Goal: Information Seeking & Learning: Learn about a topic

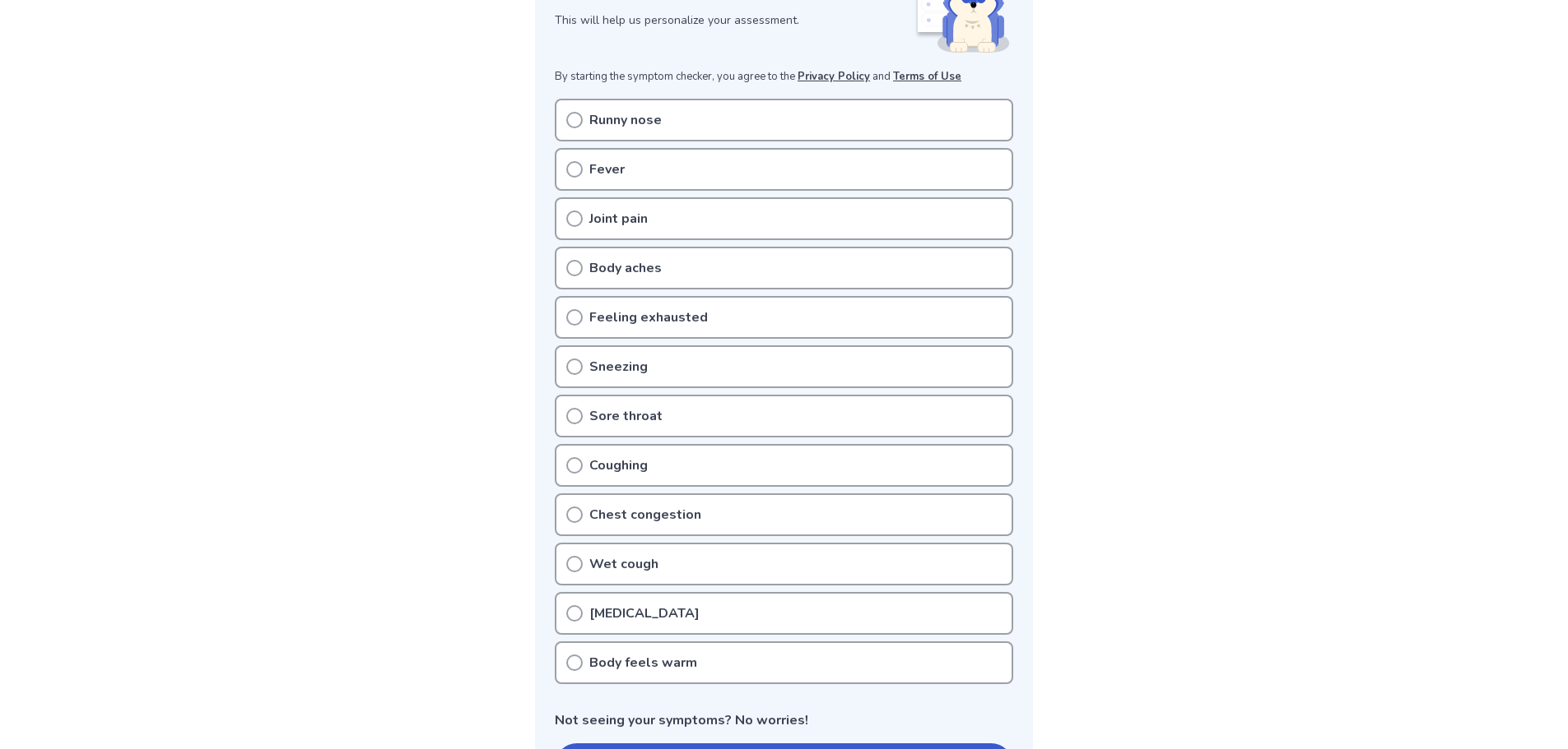
scroll to position [303, 0]
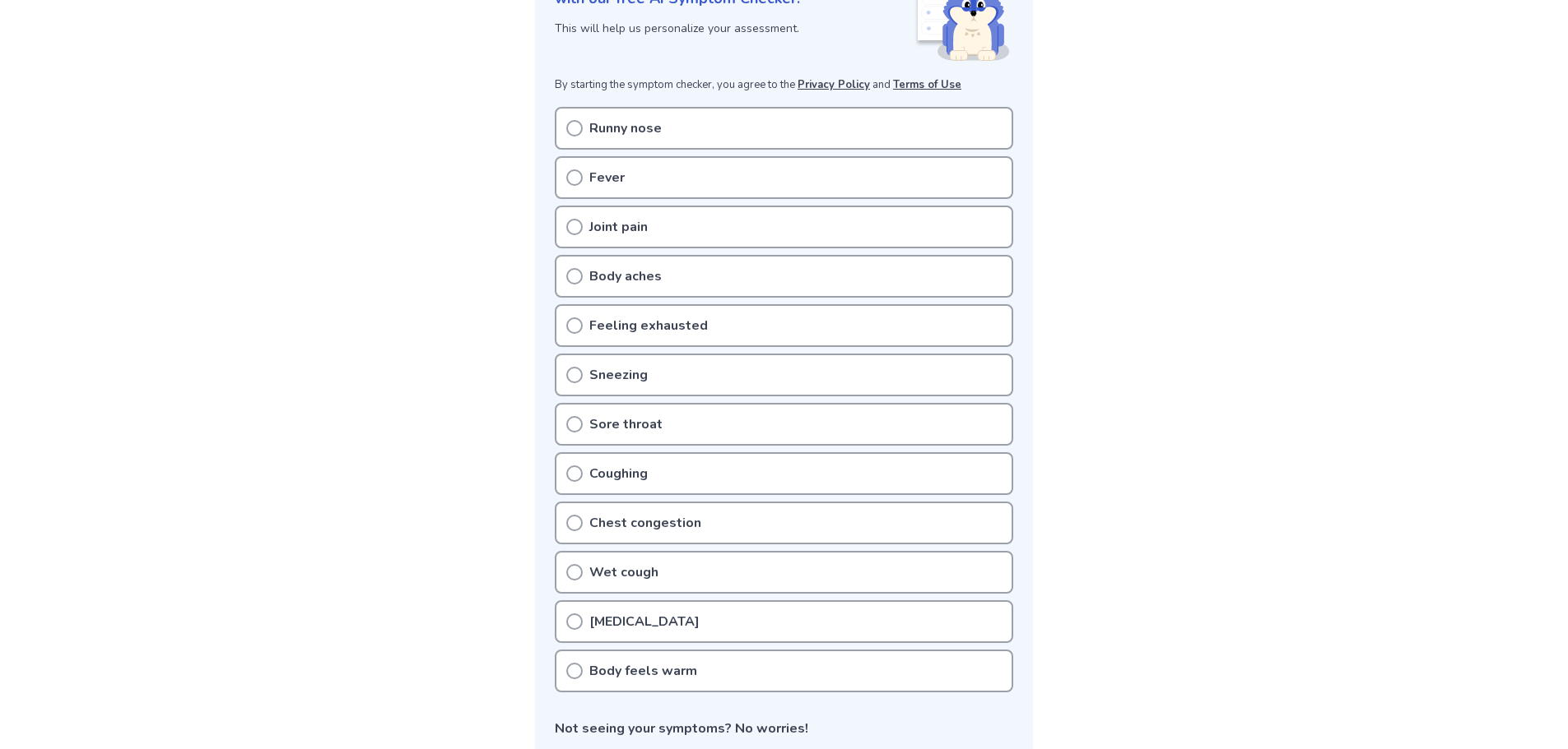
click at [718, 107] on div "Runny nose" at bounding box center [783, 129] width 458 height 43
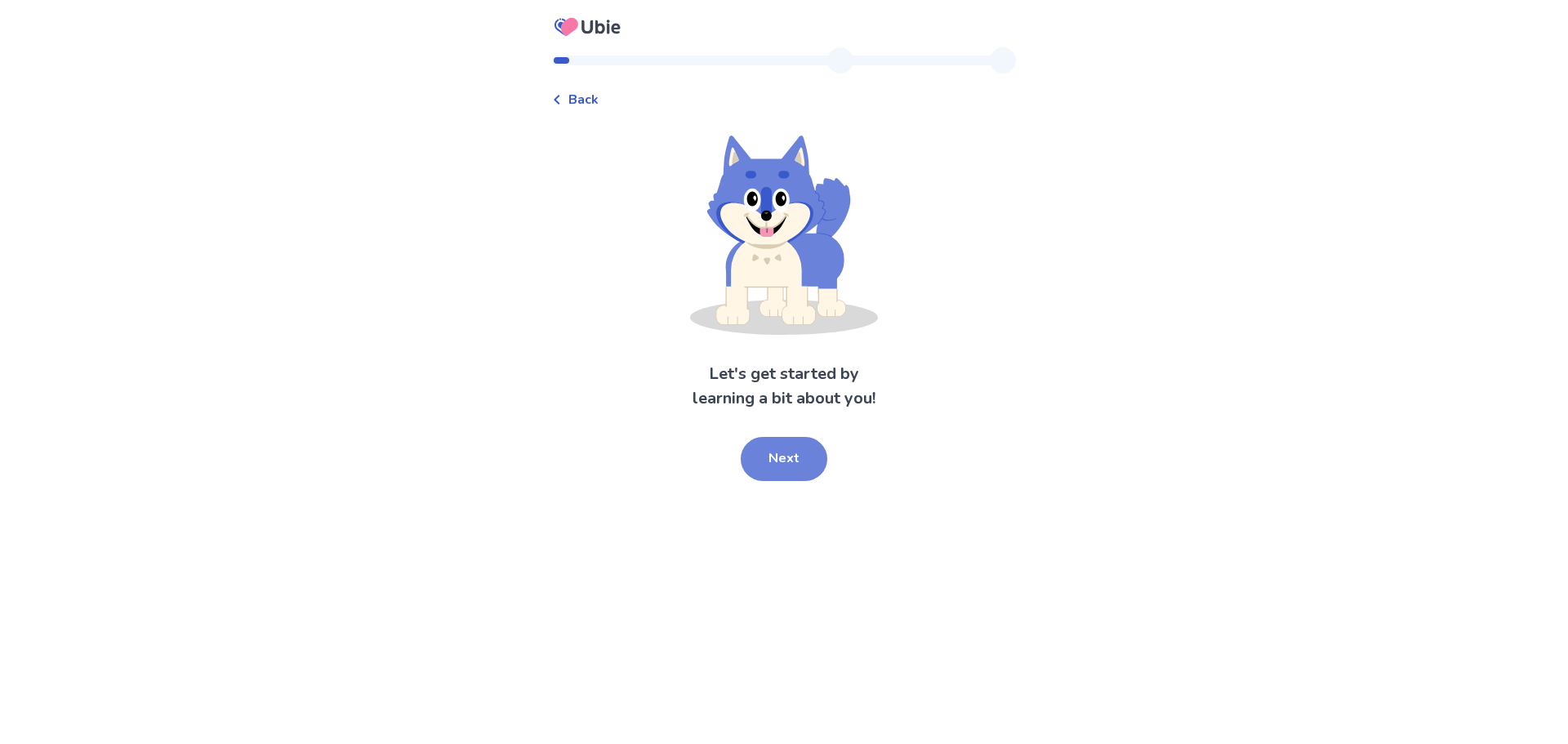
click at [759, 446] on button "Next" at bounding box center [784, 460] width 86 height 44
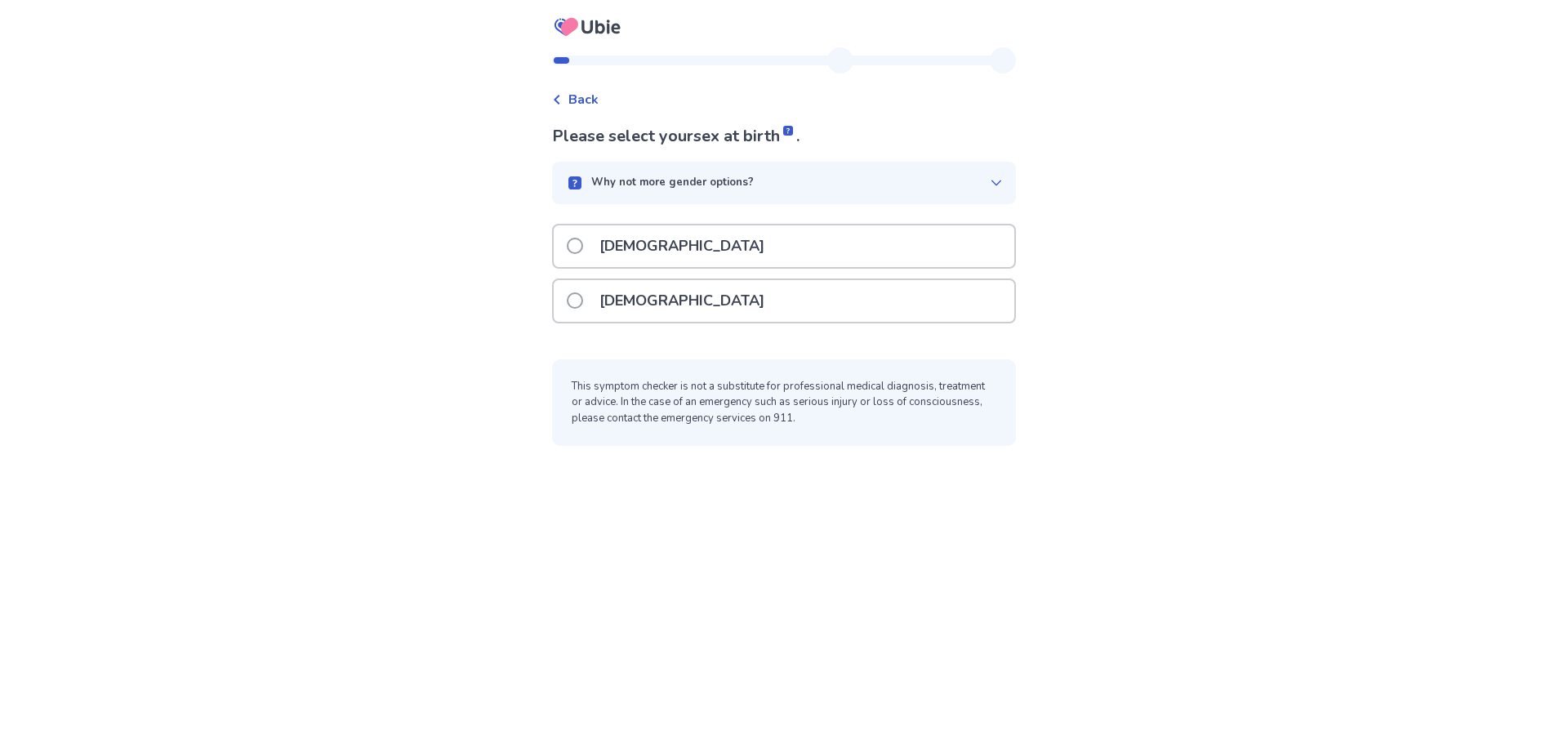
click at [603, 246] on p "Male" at bounding box center [682, 246] width 184 height 42
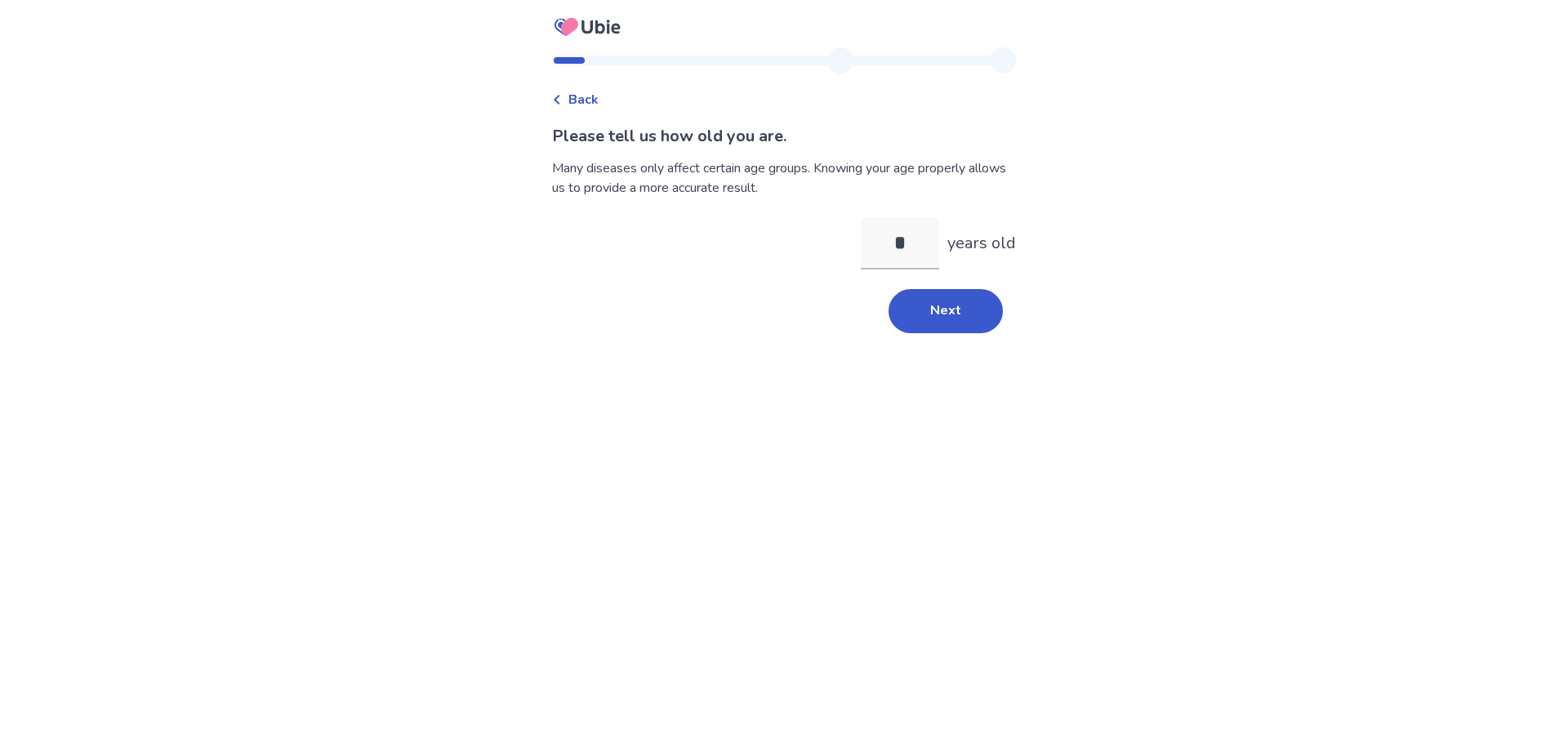
type input "**"
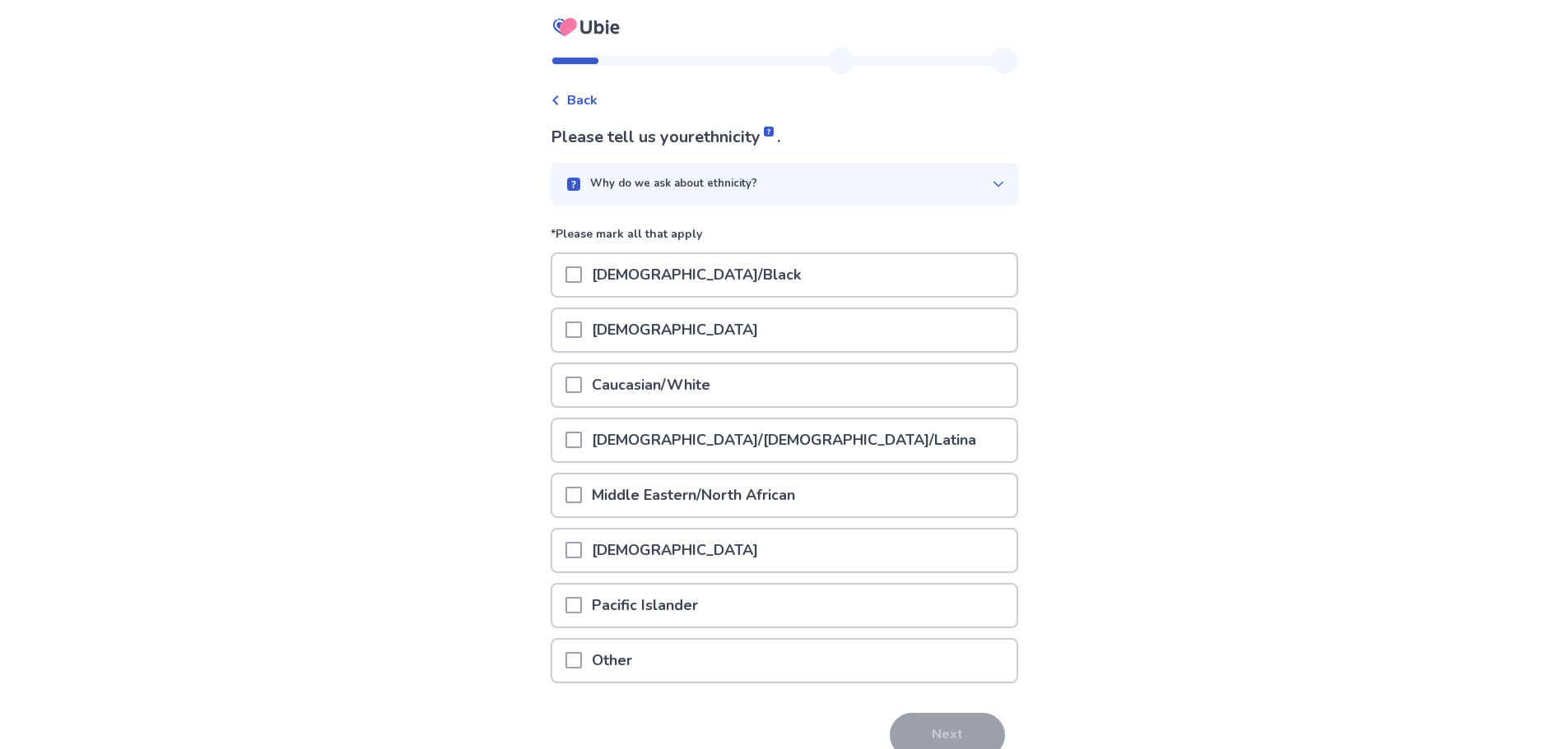
click at [575, 335] on span at bounding box center [574, 330] width 17 height 17
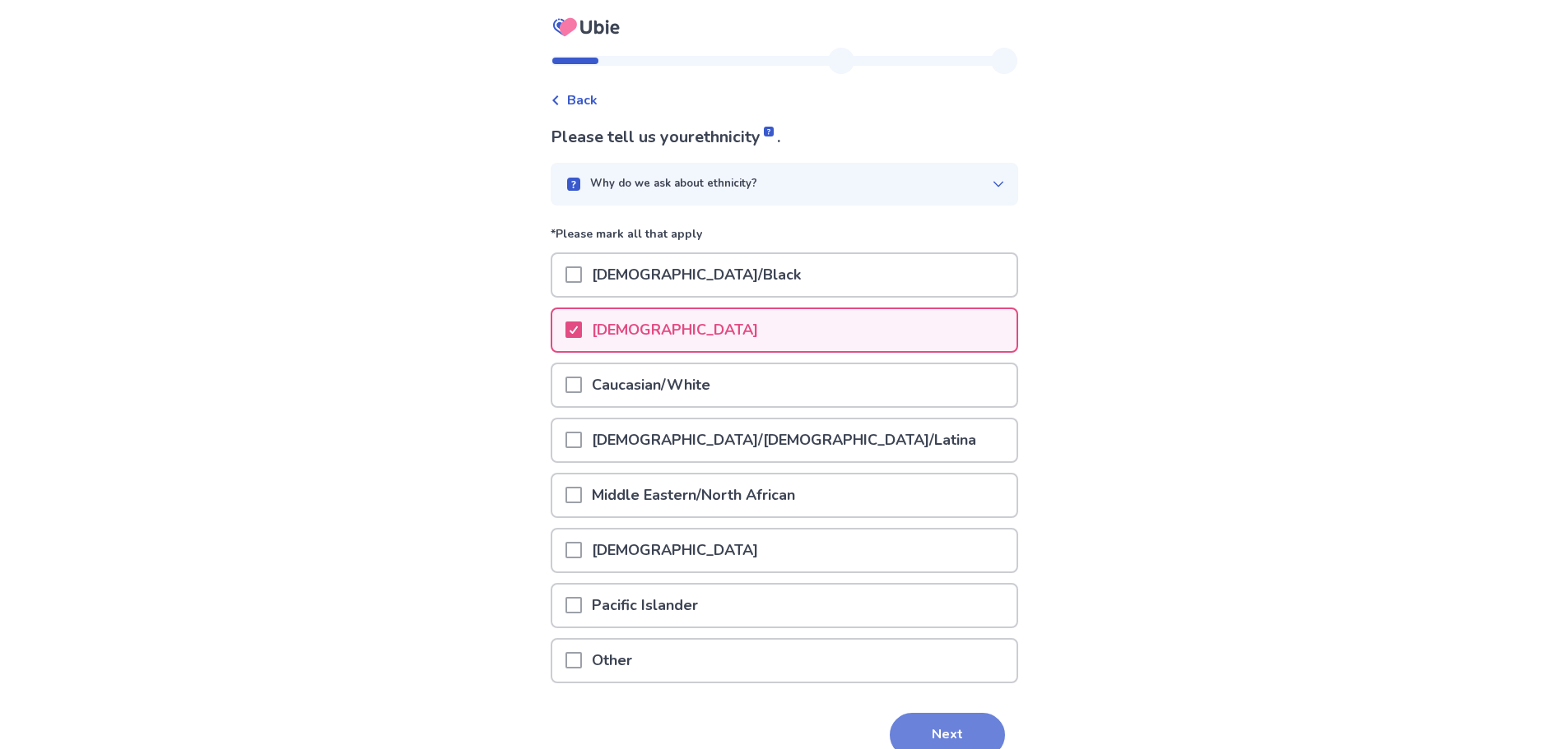
click at [914, 719] on button "Next" at bounding box center [946, 736] width 115 height 45
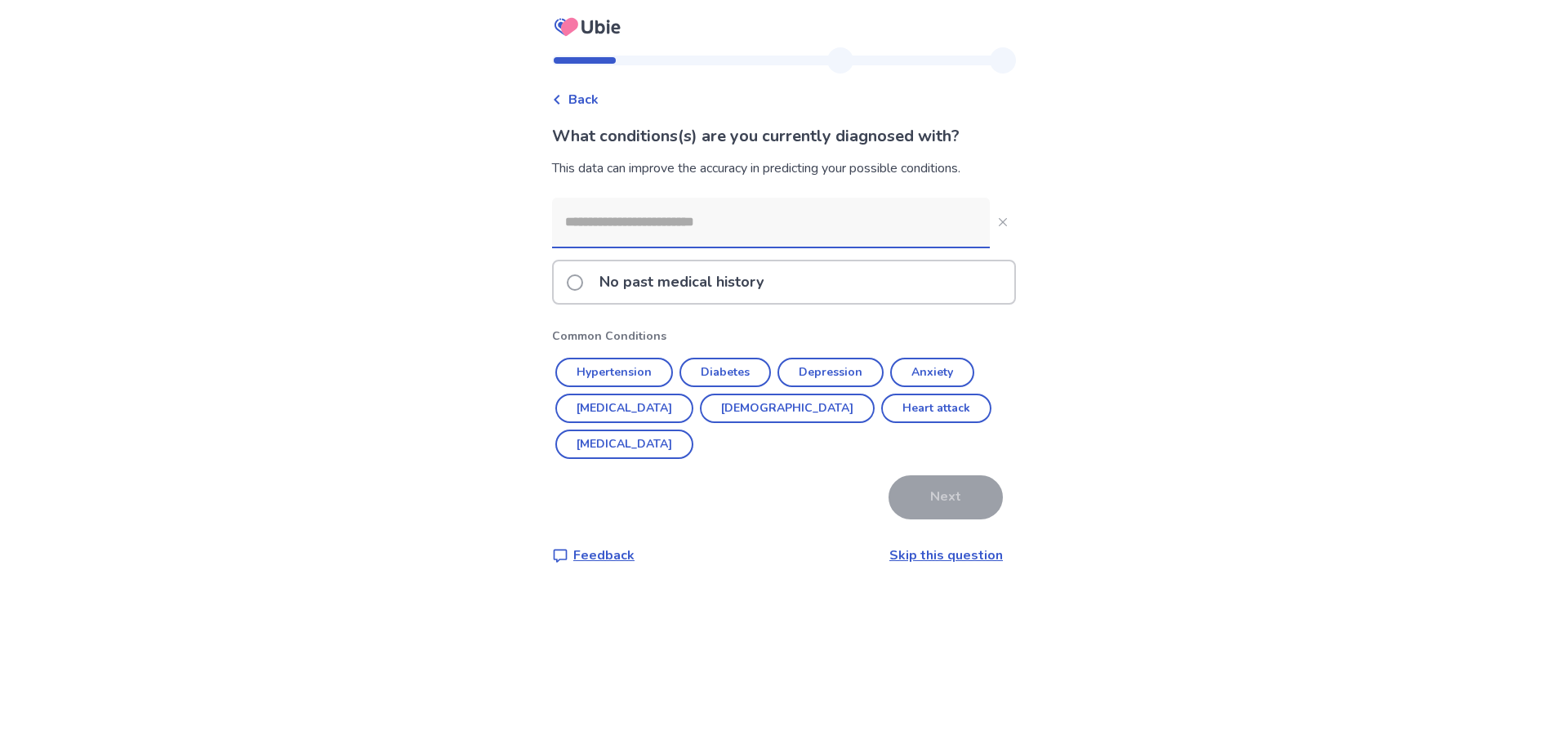
click at [593, 279] on label "No past medical history" at bounding box center [670, 282] width 207 height 42
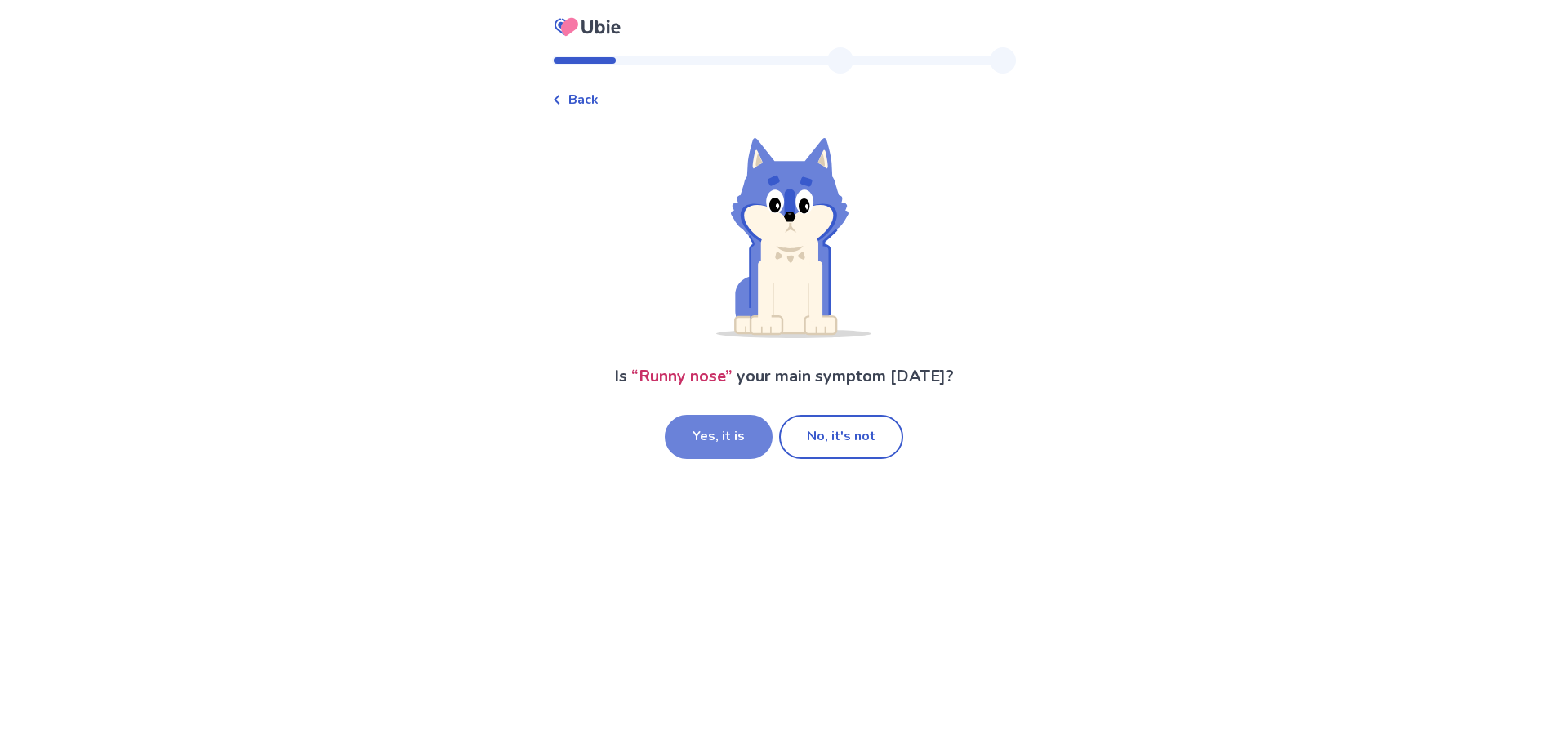
click at [742, 435] on button "Yes, it is" at bounding box center [719, 437] width 107 height 44
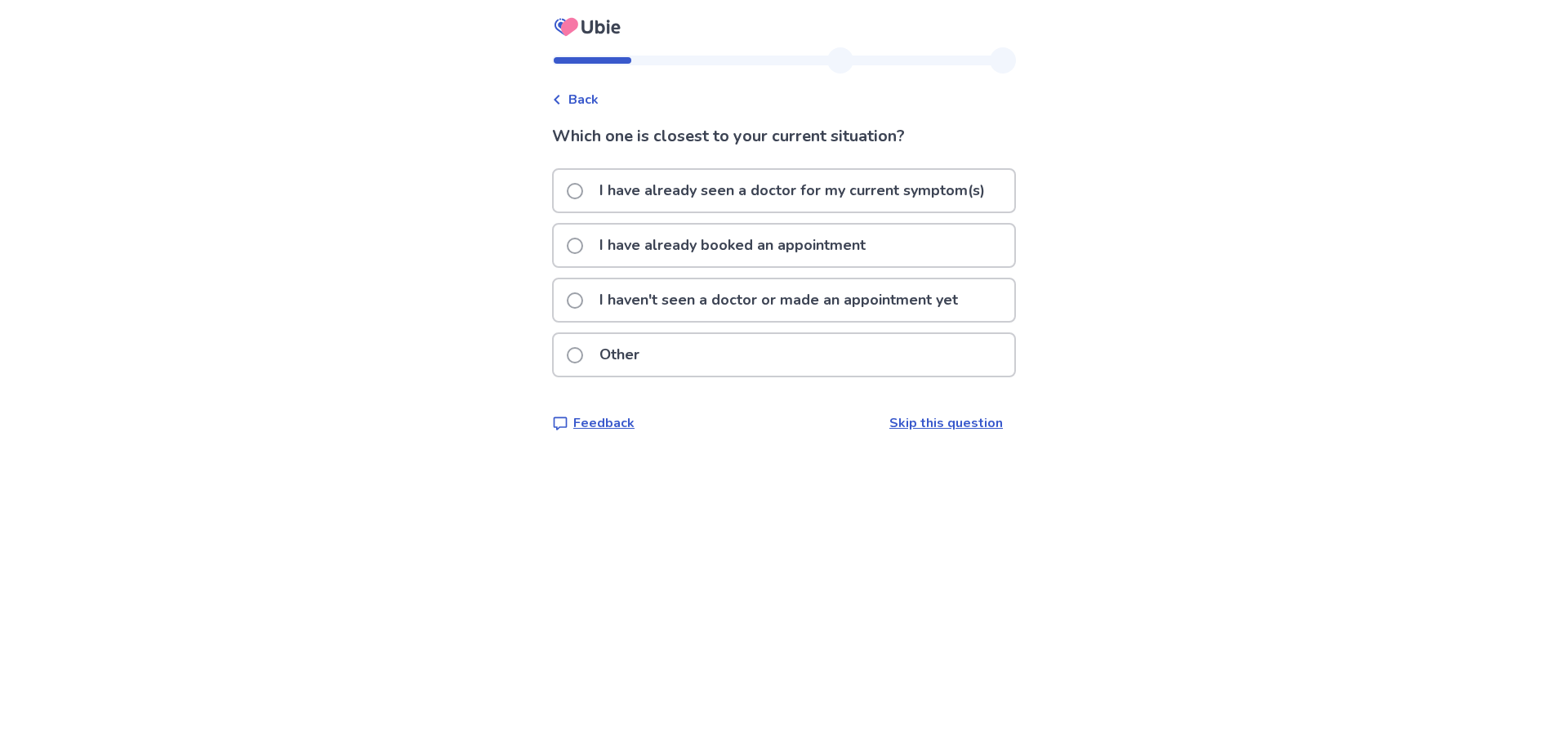
click at [681, 297] on p "I haven't seen a doctor or made an appointment yet" at bounding box center [779, 300] width 378 height 42
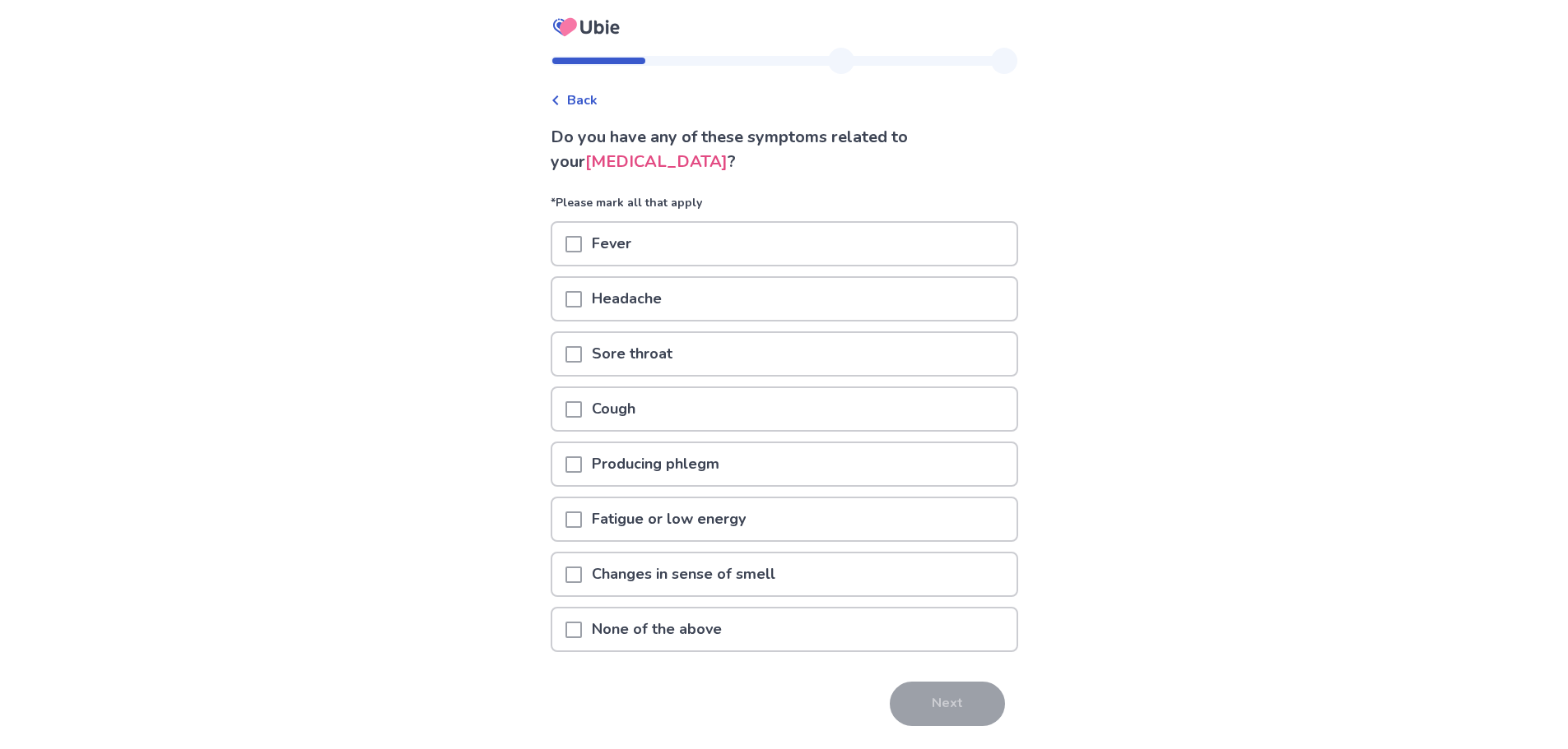
click at [573, 353] on div "Sore throat" at bounding box center [784, 354] width 464 height 42
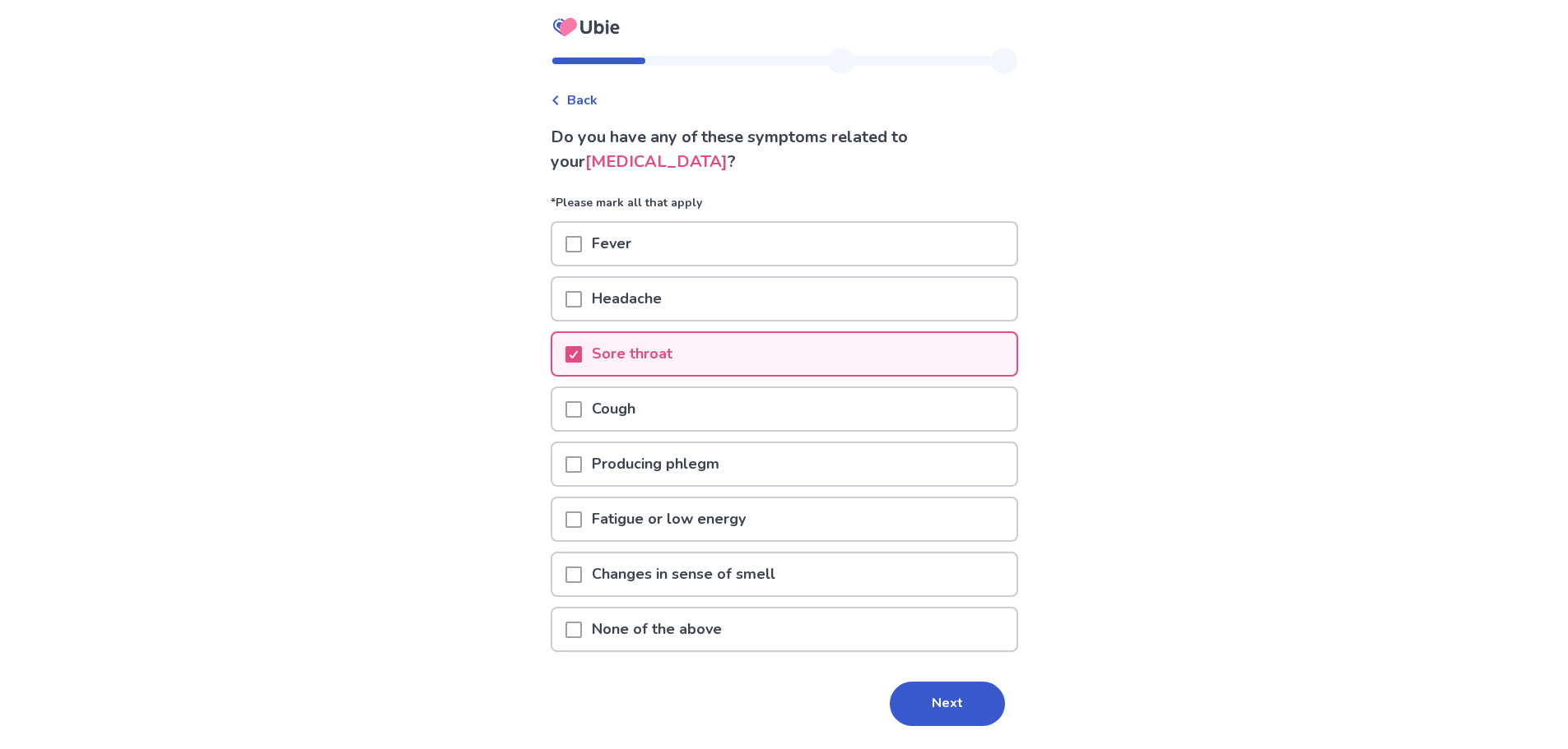
click at [575, 525] on span at bounding box center [574, 520] width 17 height 17
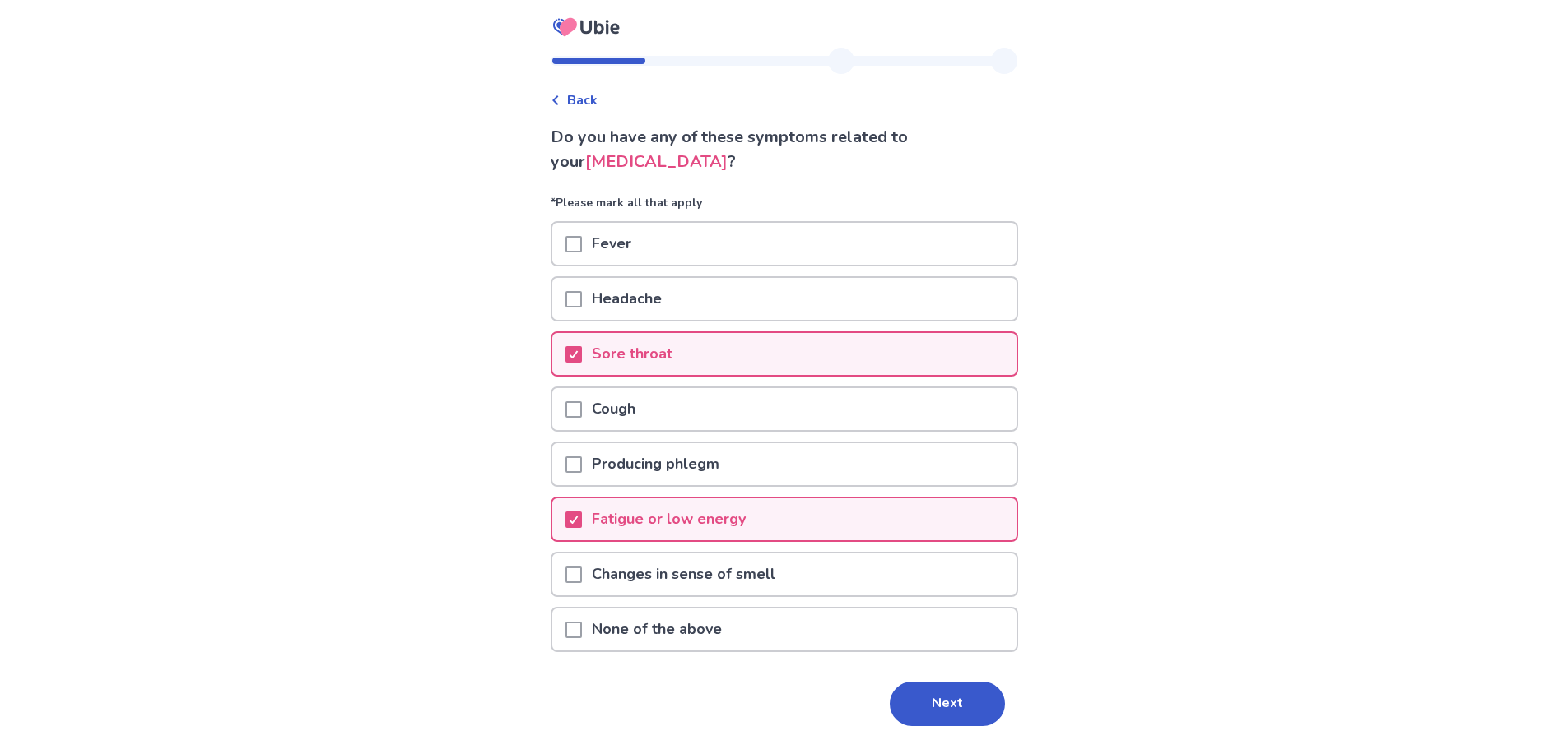
click at [581, 318] on div at bounding box center [574, 298] width 17 height 42
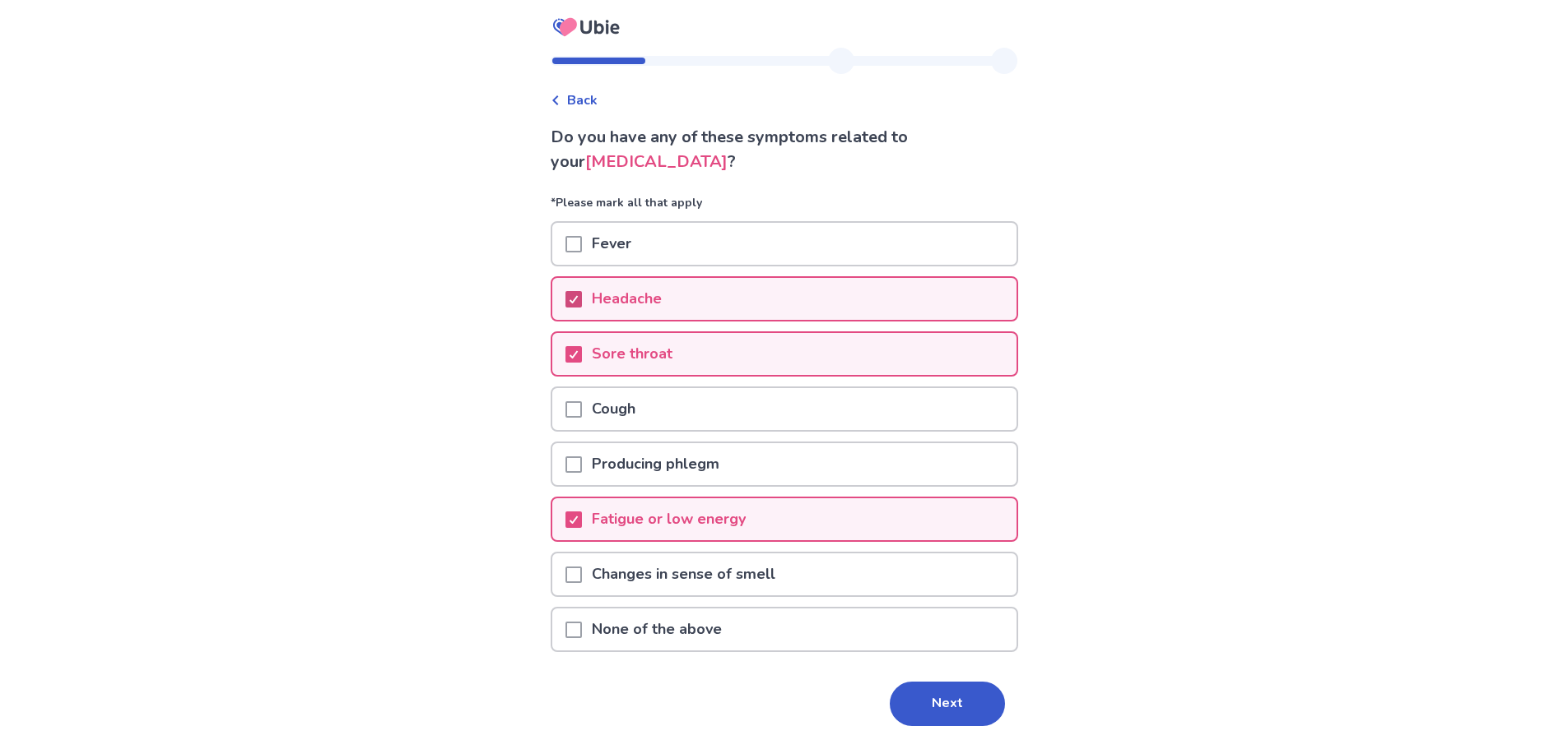
click at [581, 307] on span at bounding box center [574, 299] width 17 height 17
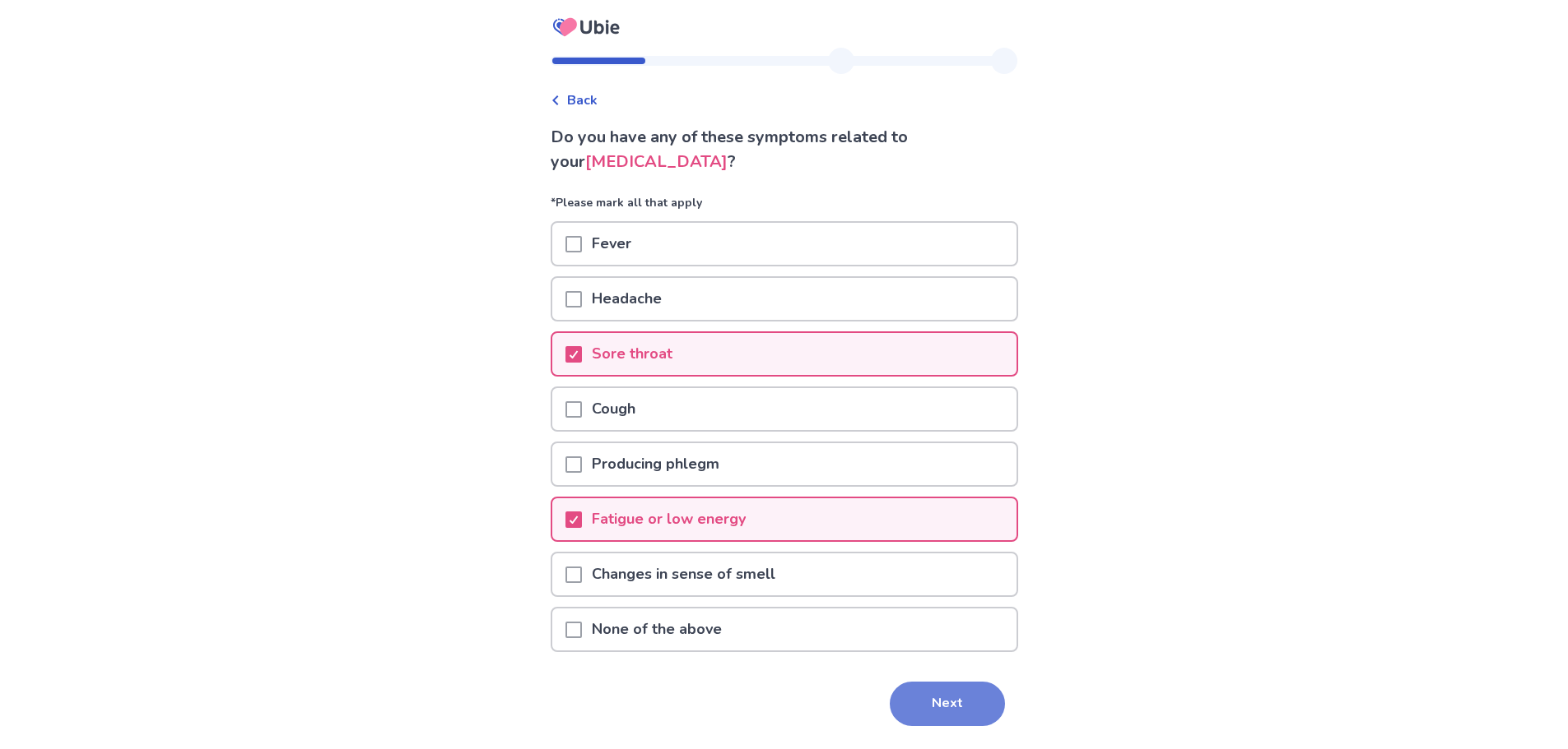
click at [892, 700] on button "Next" at bounding box center [946, 704] width 115 height 45
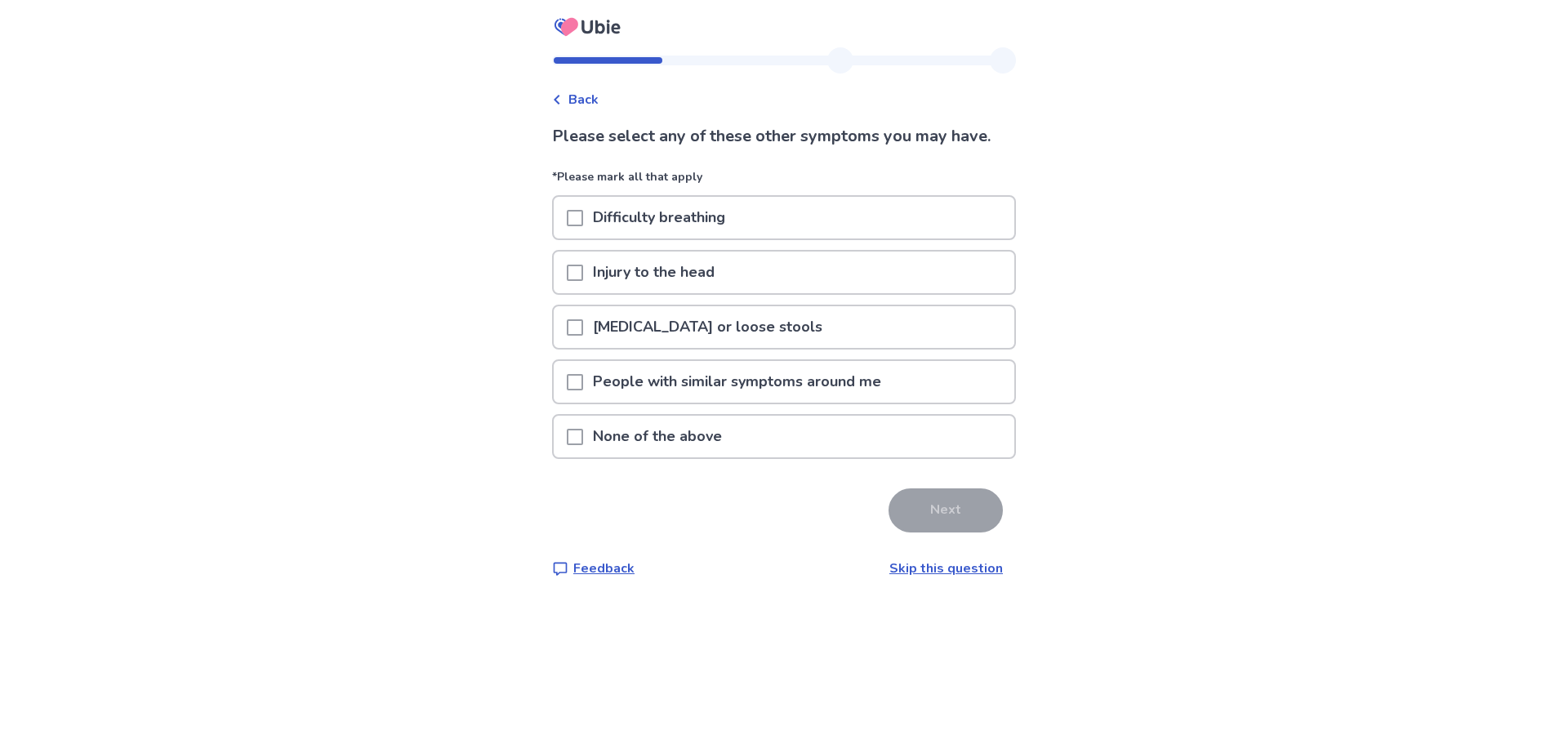
click at [582, 423] on div at bounding box center [575, 436] width 17 height 42
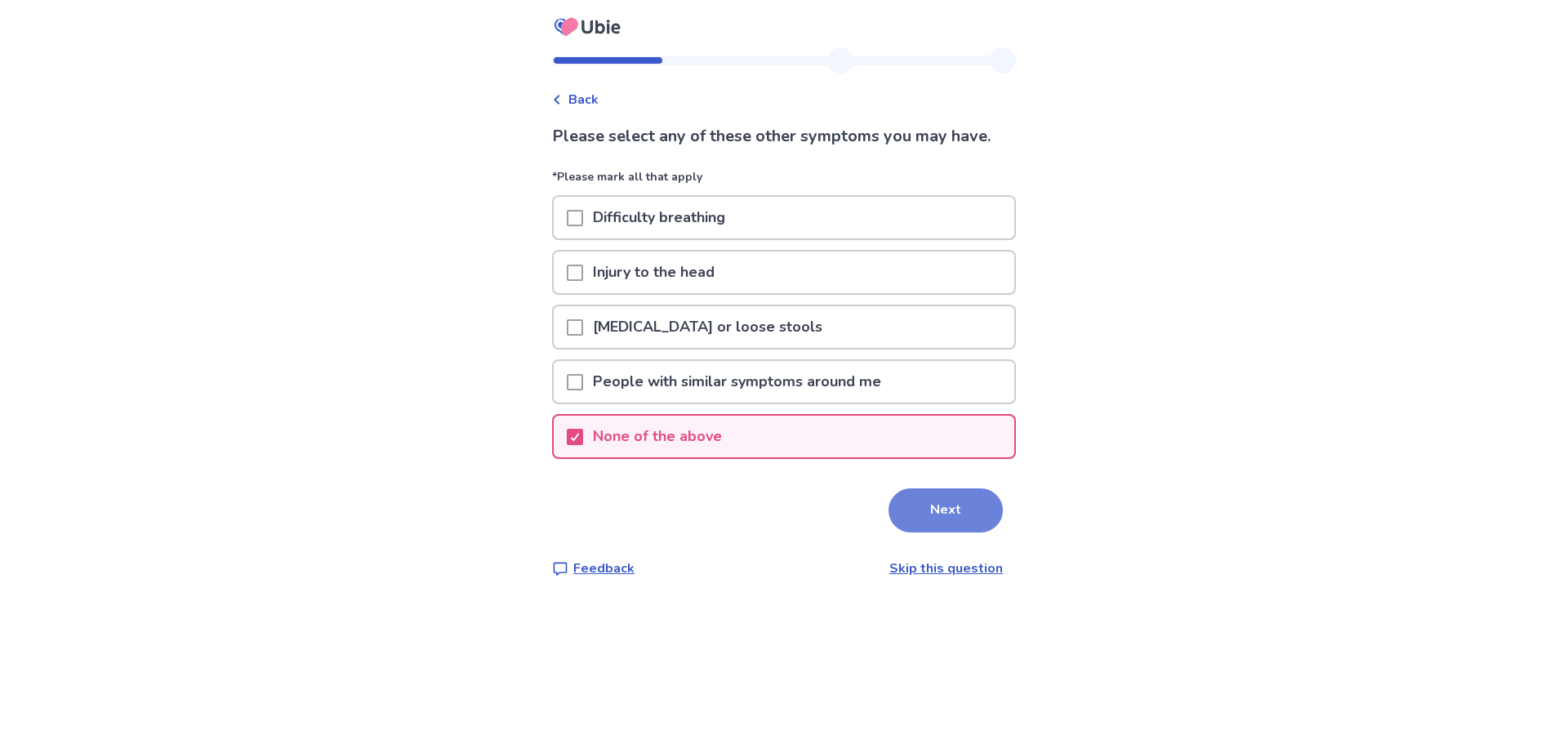
click at [926, 511] on button "Next" at bounding box center [945, 511] width 114 height 44
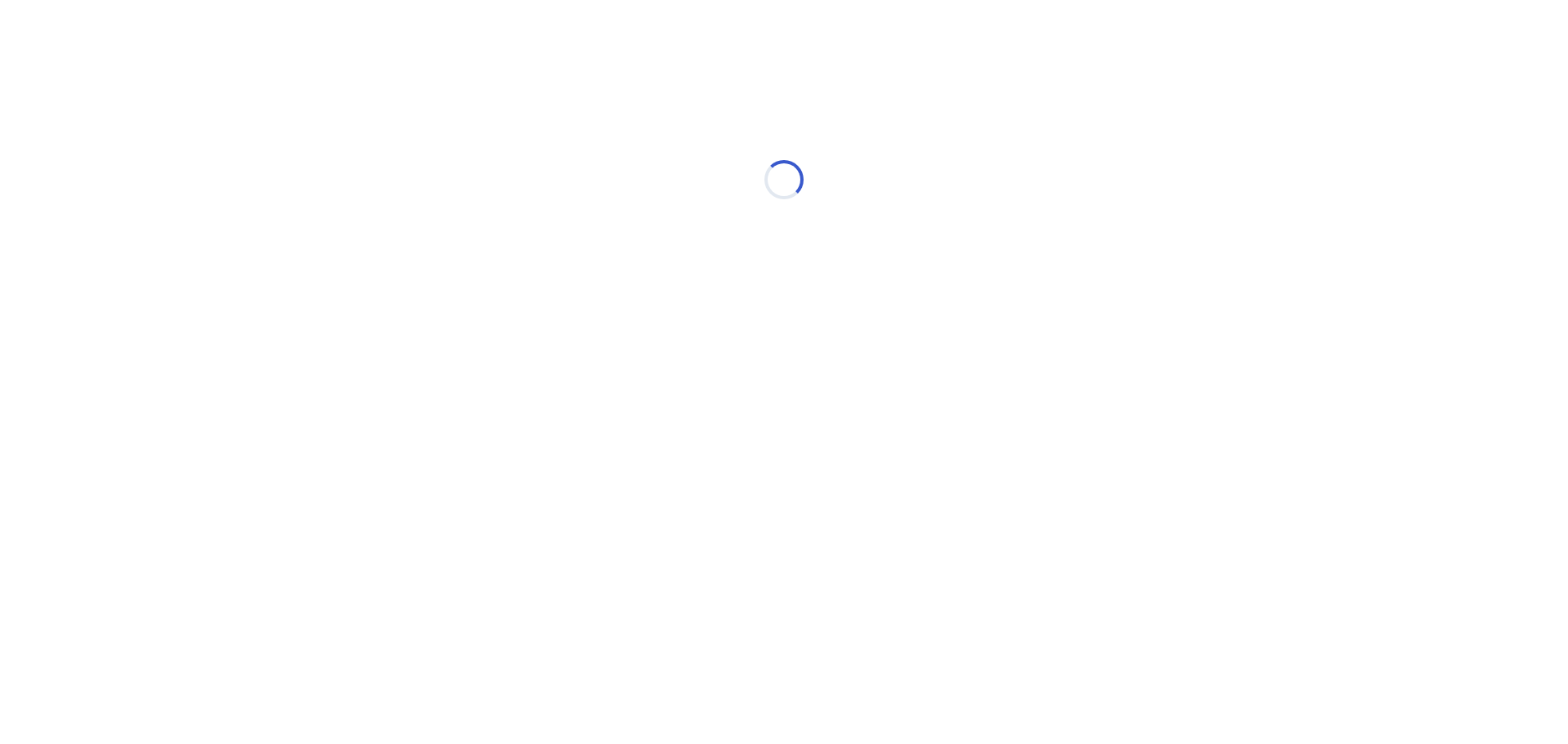
select select "*"
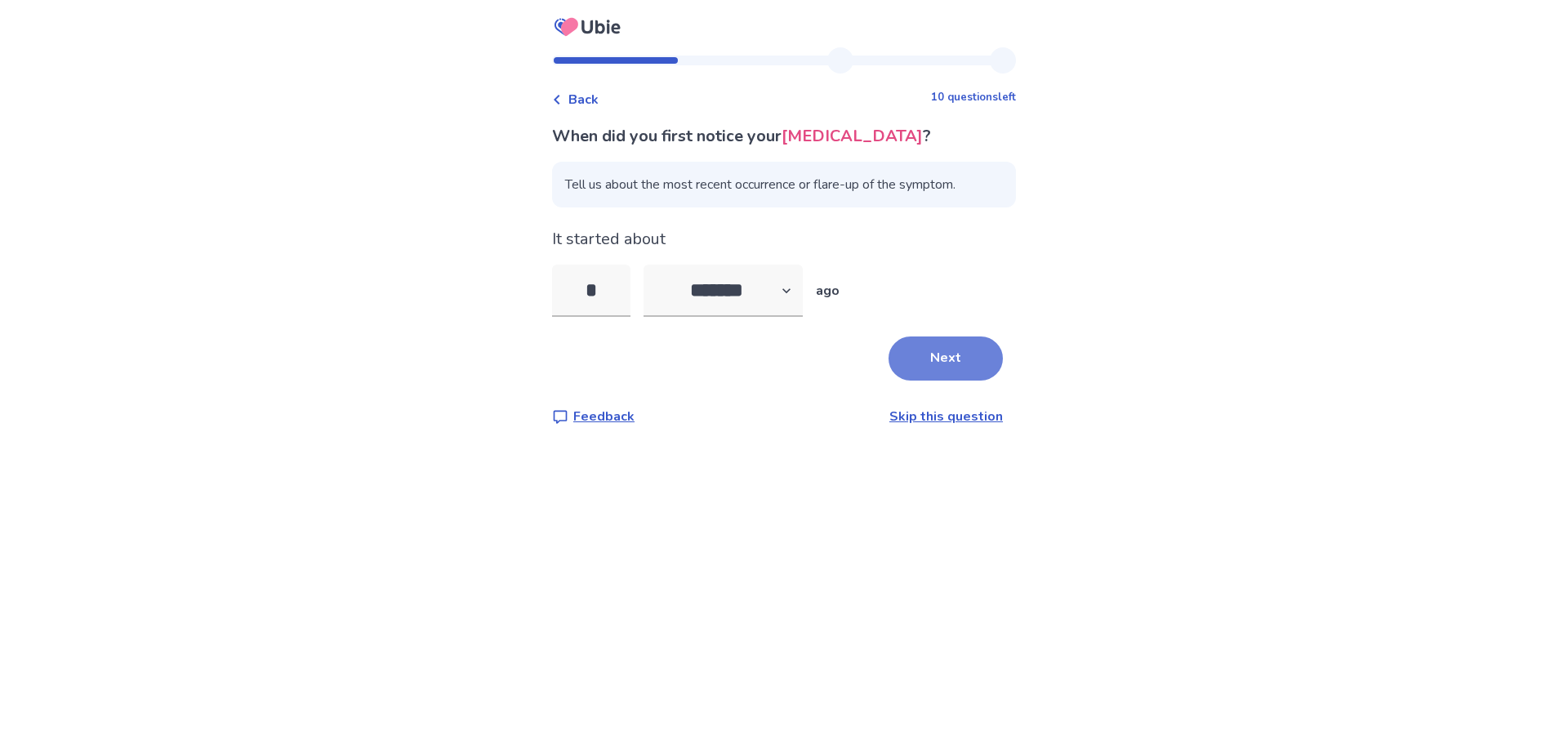
type input "*"
click at [930, 360] on button "Next" at bounding box center [945, 359] width 114 height 44
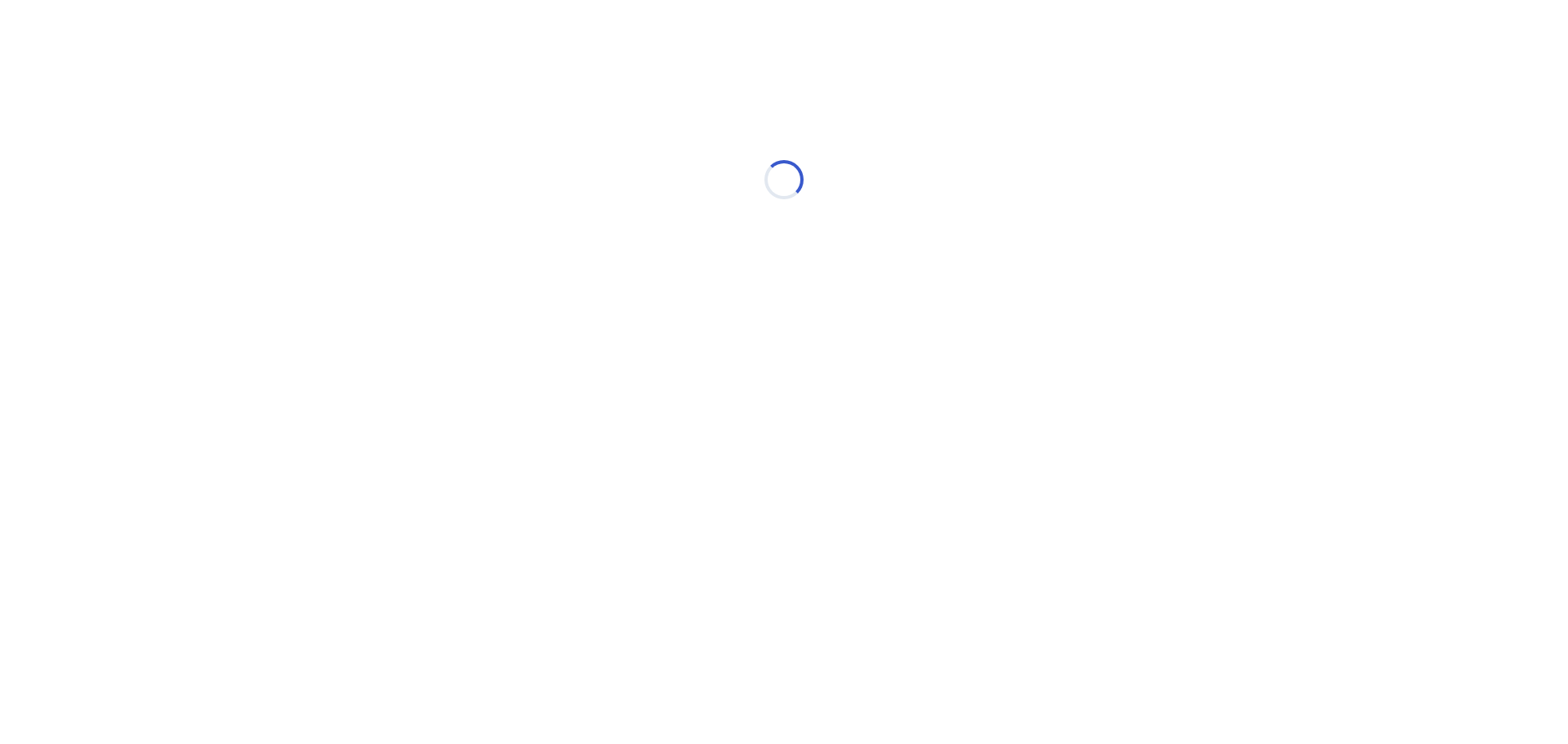
select select "*"
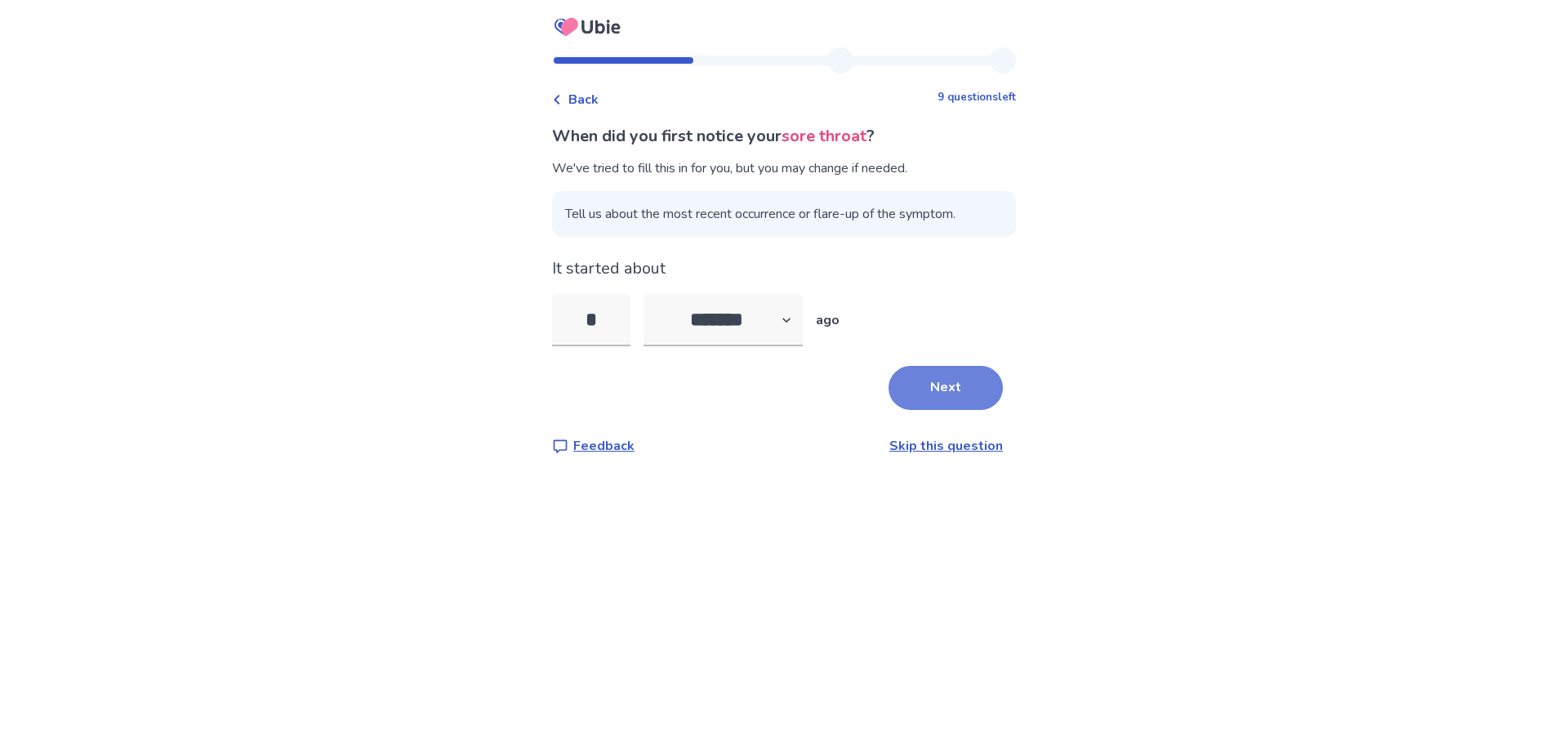
click at [904, 387] on button "Next" at bounding box center [945, 388] width 114 height 44
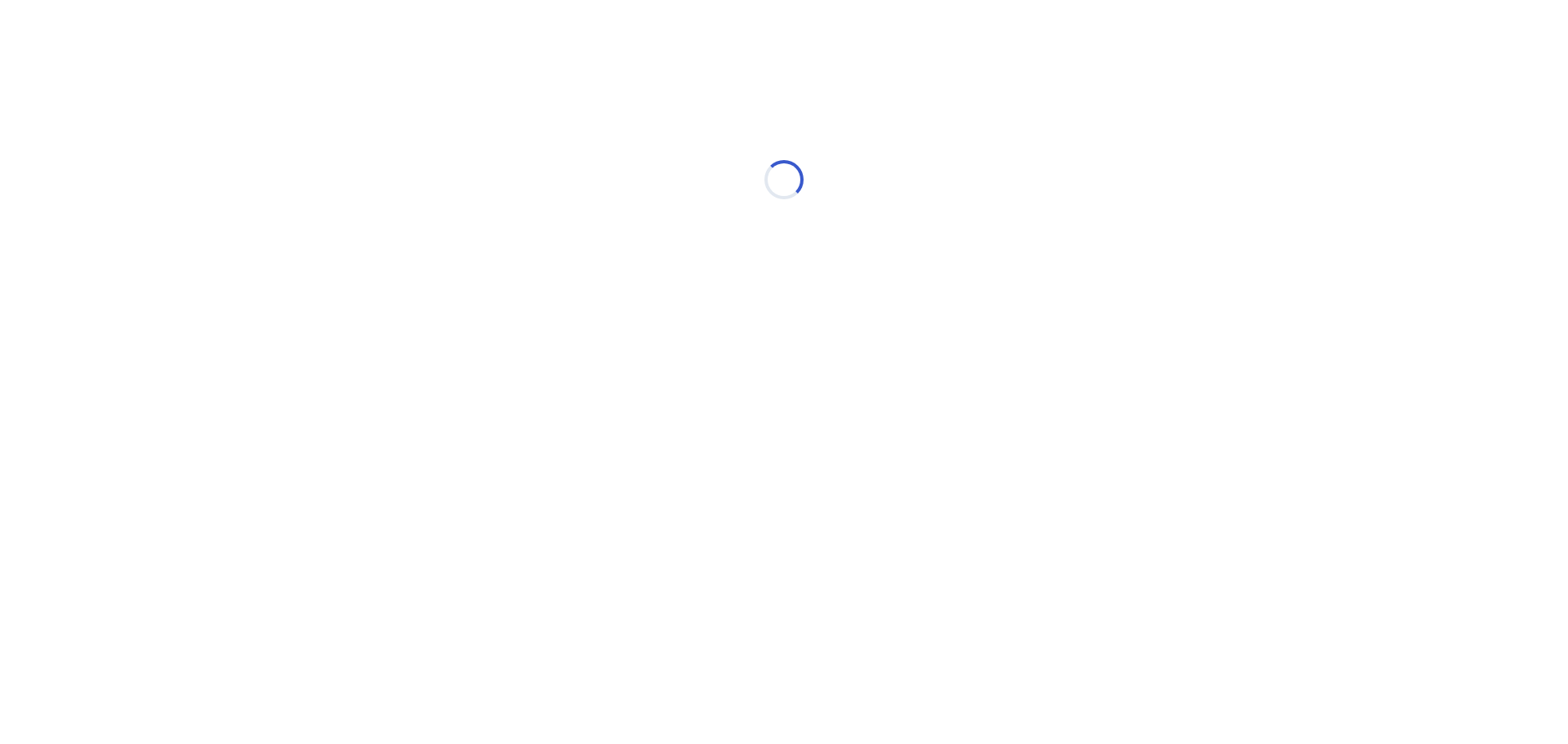
select select "*"
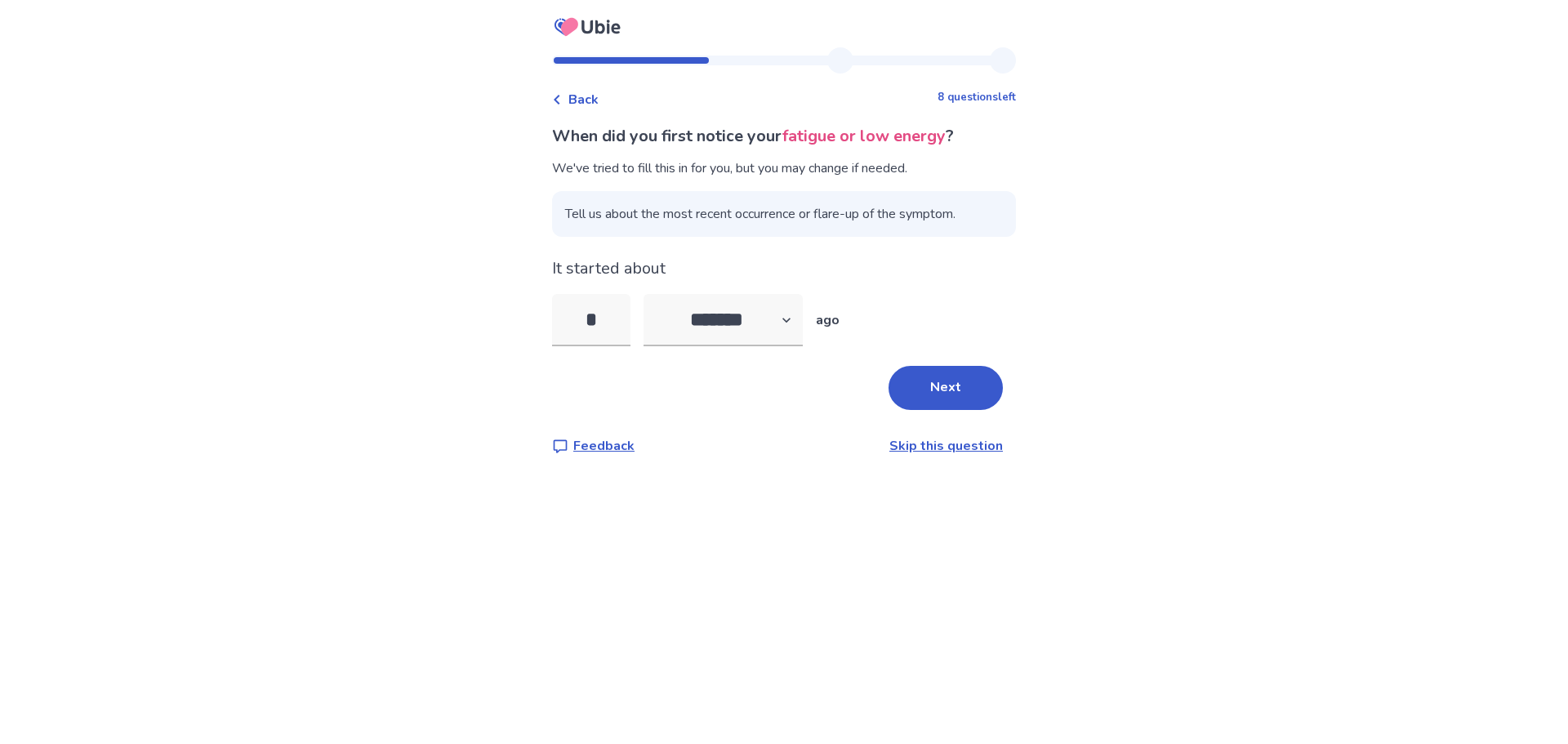
click at [1000, 402] on div "Next" at bounding box center [784, 388] width 464 height 44
click at [952, 395] on button "Next" at bounding box center [945, 388] width 114 height 44
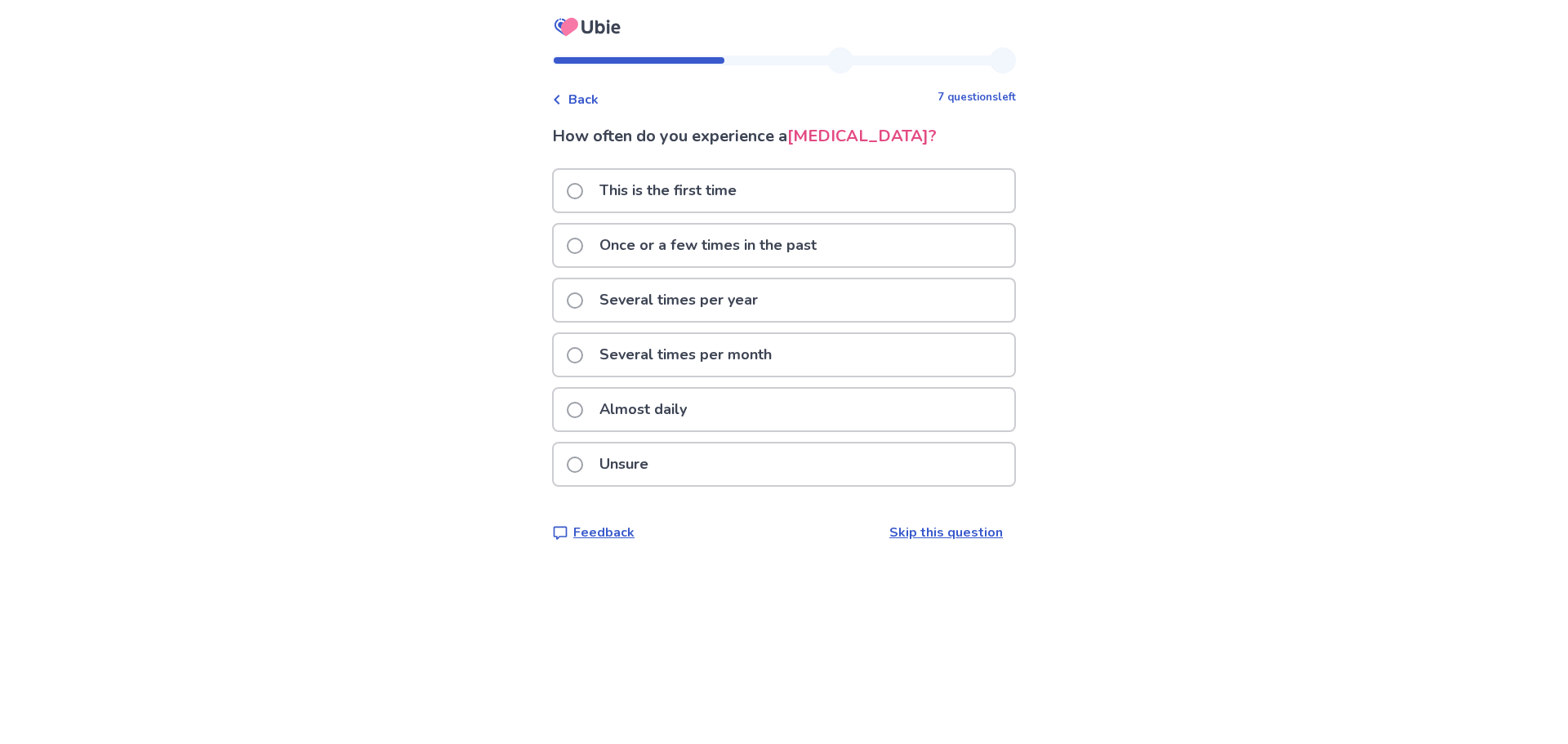
click at [675, 243] on p "Once or a few times in the past" at bounding box center [709, 246] width 237 height 42
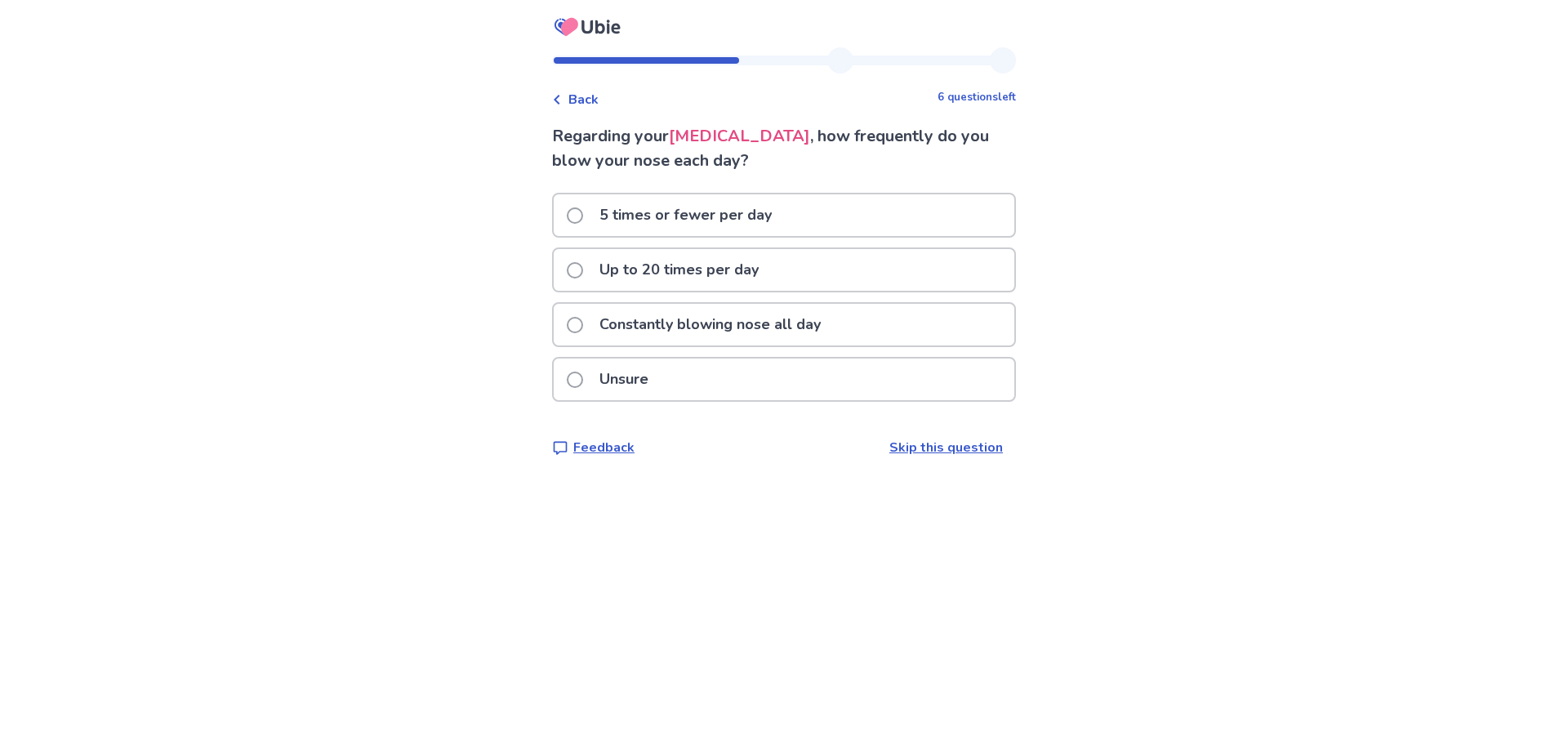
click at [716, 262] on p "Up to 20 times per day" at bounding box center [679, 270] width 179 height 42
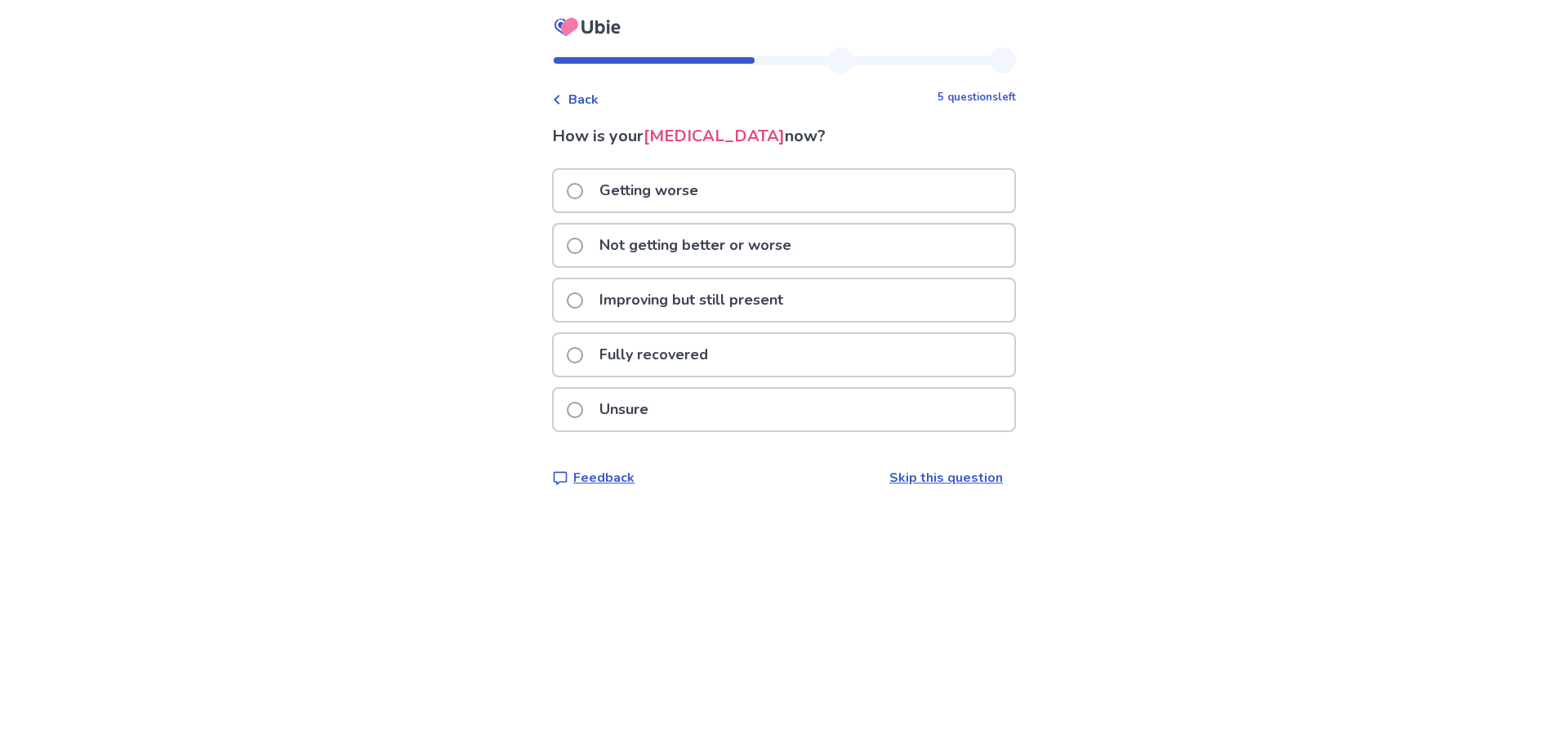
click at [690, 247] on p "Not getting better or worse" at bounding box center [696, 246] width 211 height 42
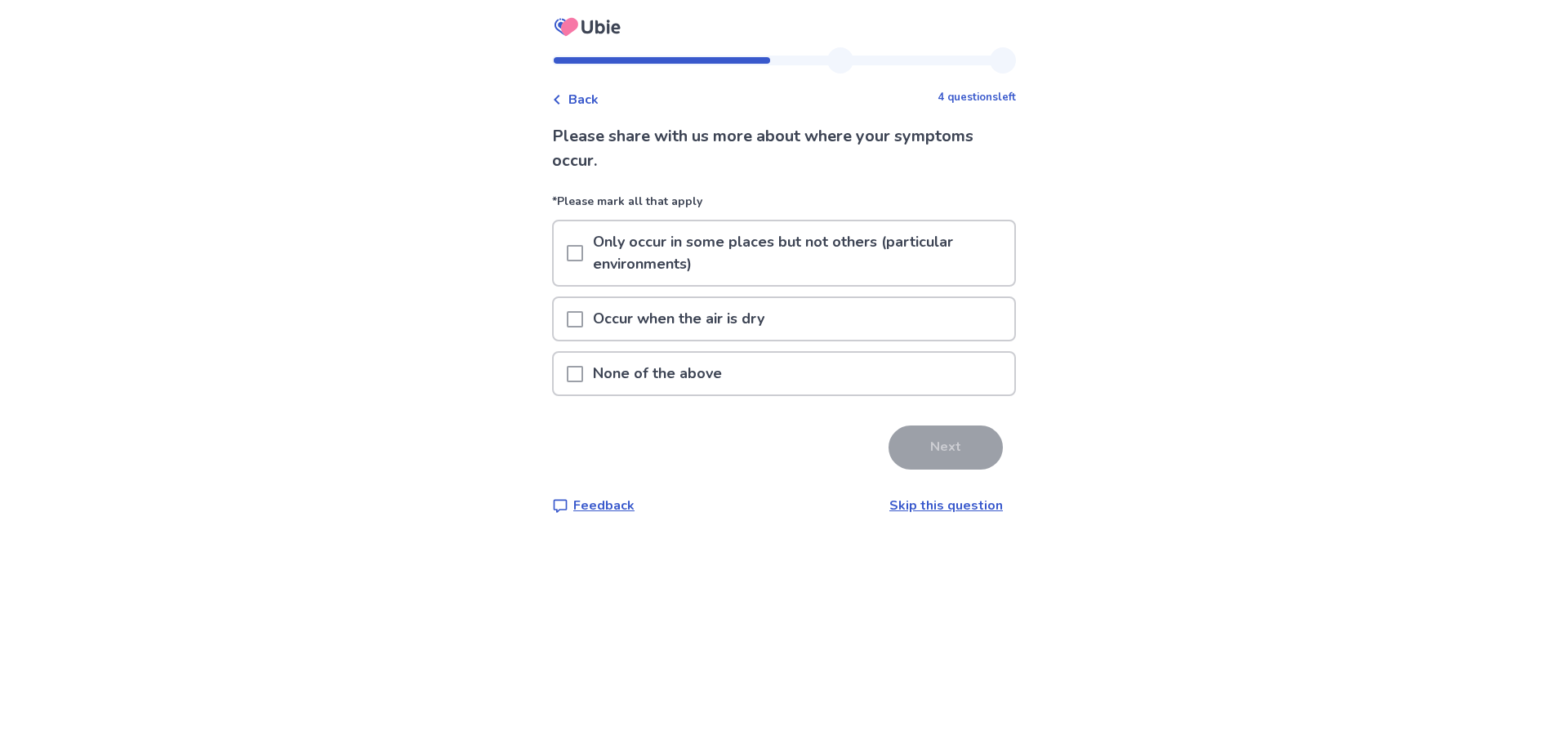
click at [583, 370] on span at bounding box center [575, 374] width 17 height 17
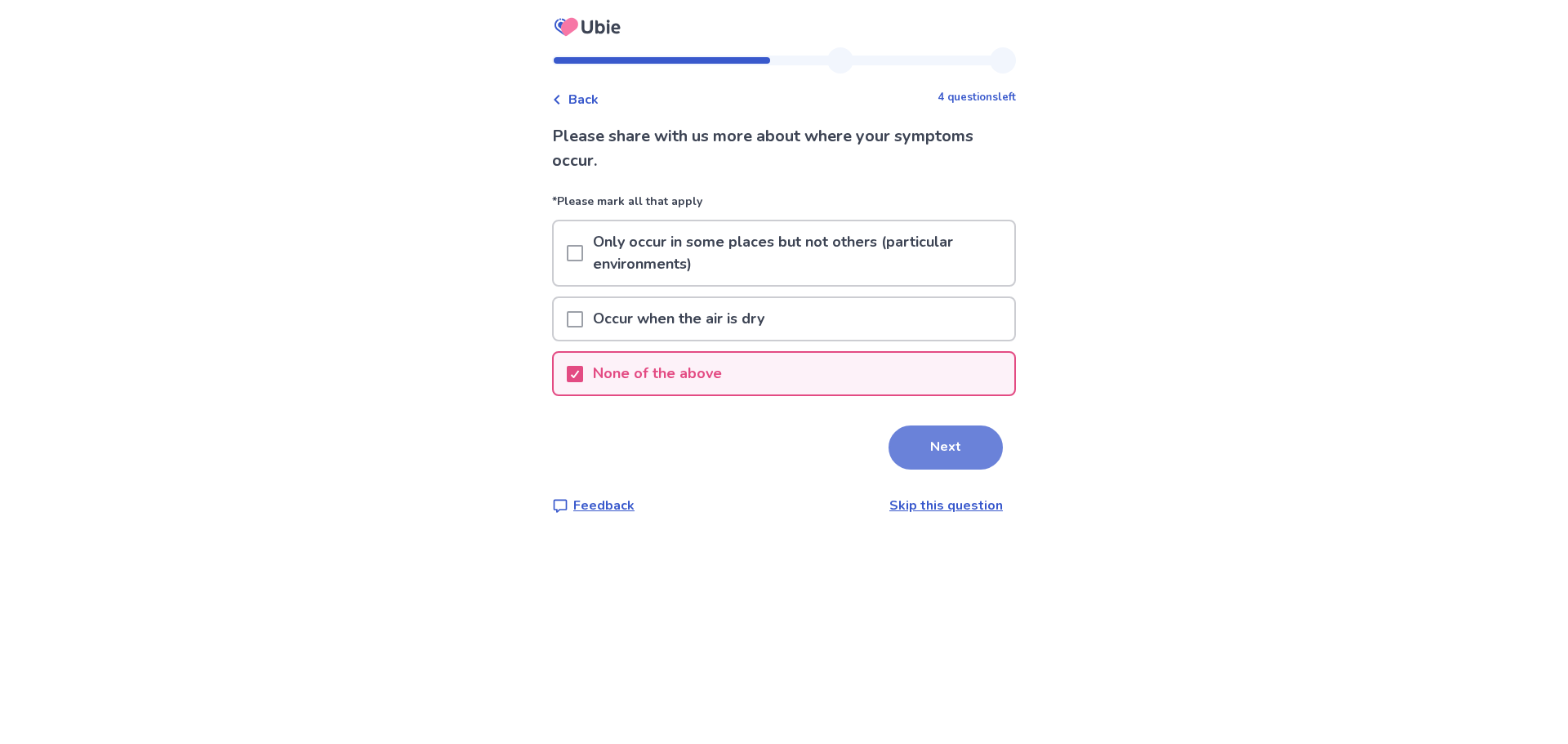
click at [902, 435] on button "Next" at bounding box center [945, 448] width 114 height 44
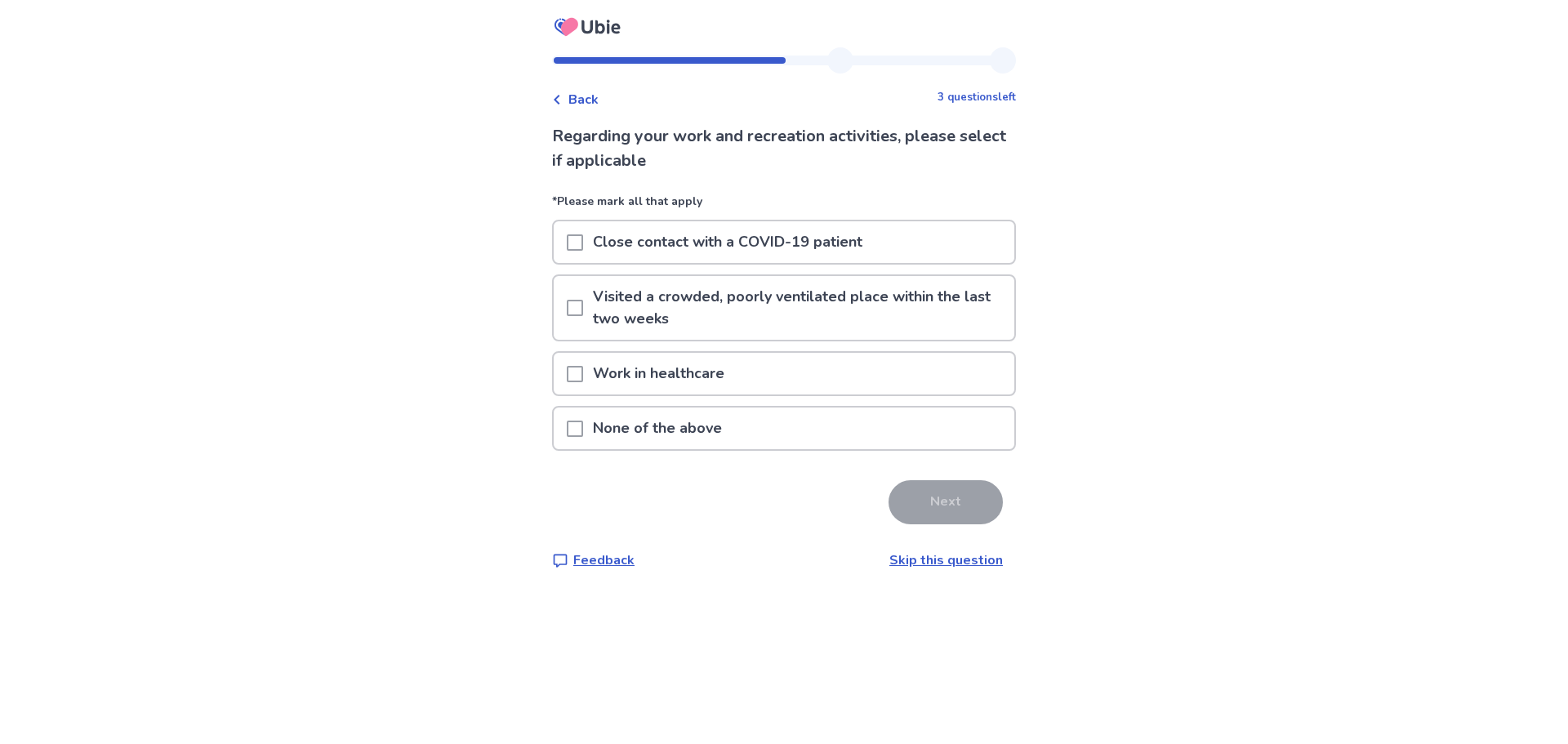
click at [583, 427] on span at bounding box center [575, 429] width 17 height 17
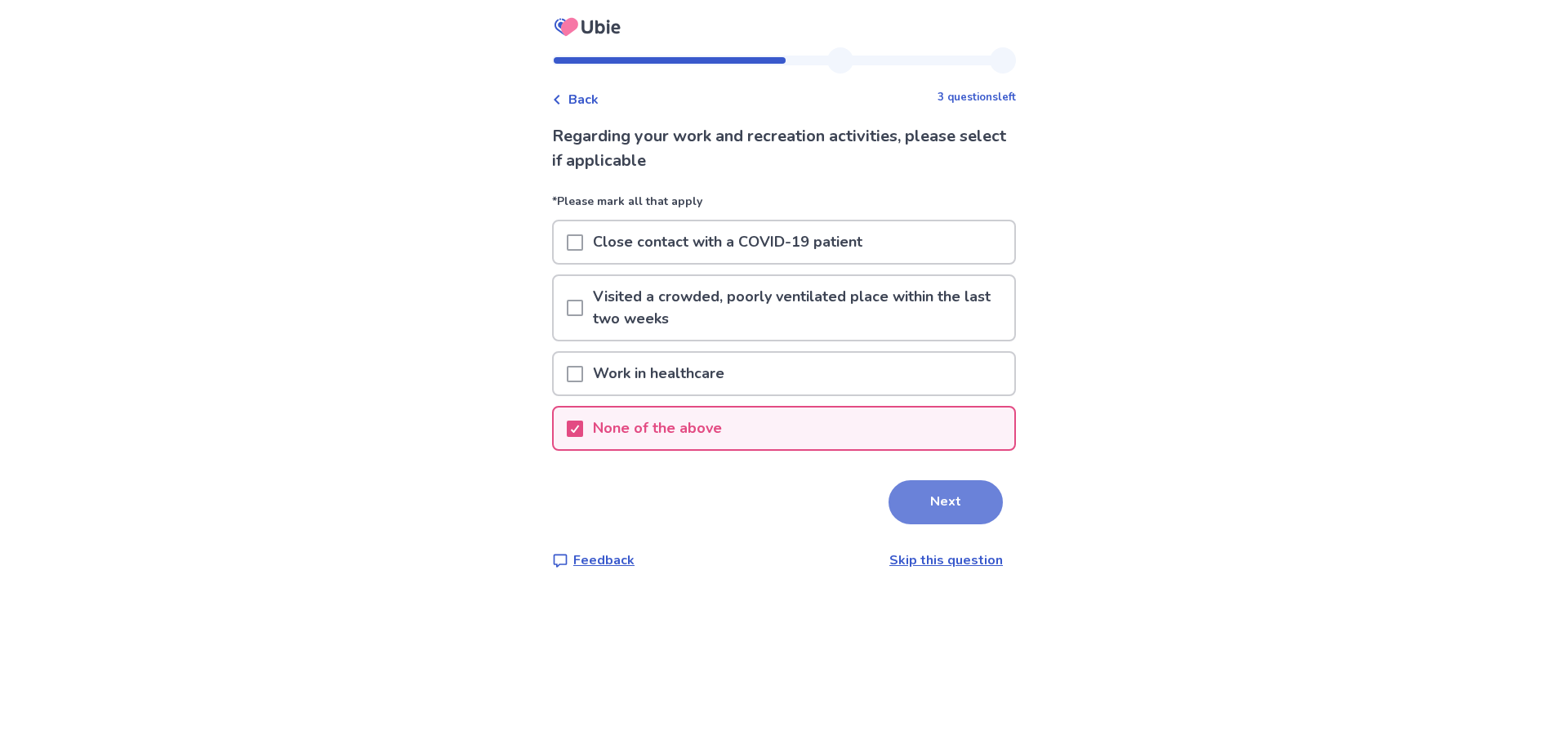
click at [950, 500] on button "Next" at bounding box center [945, 503] width 114 height 44
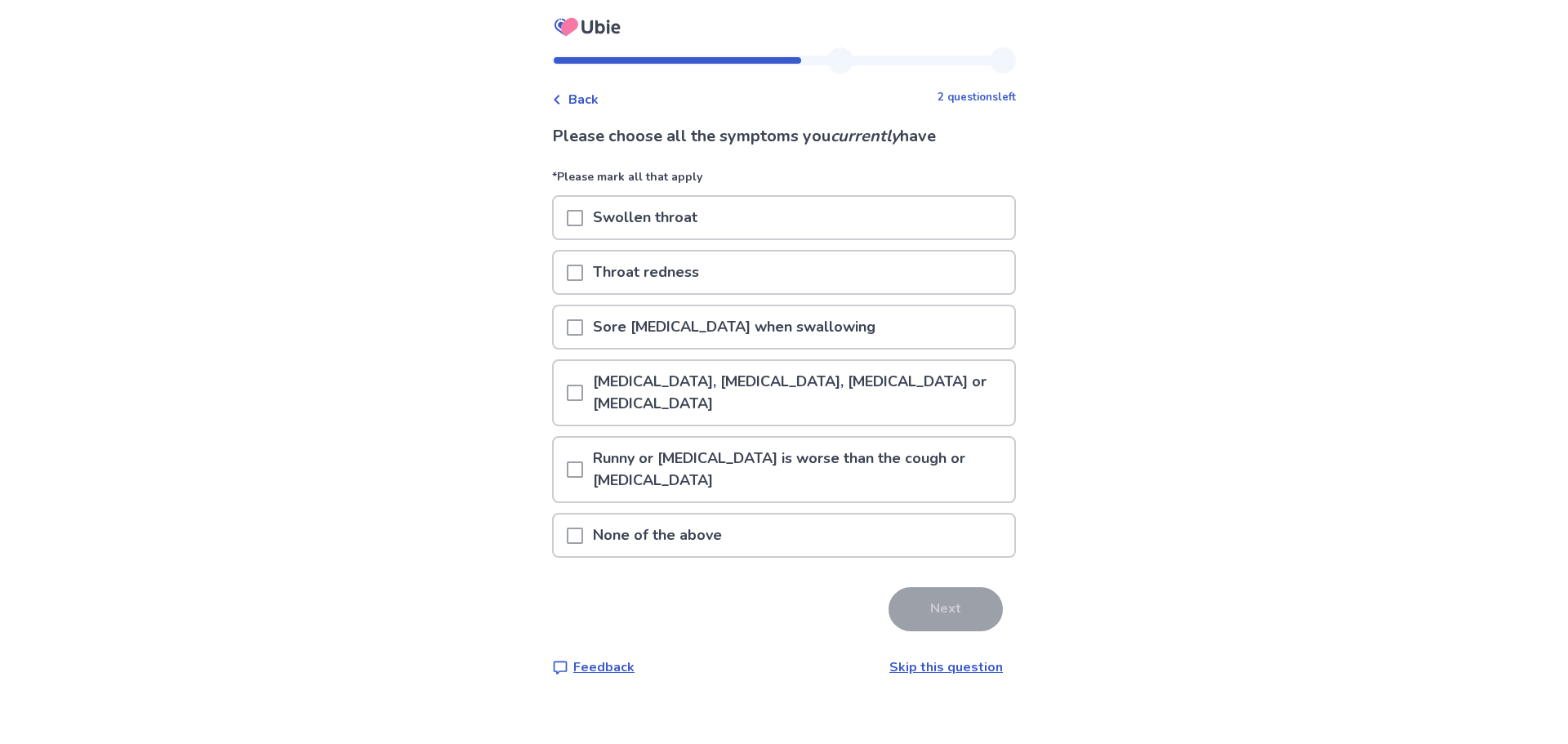
click at [582, 460] on div at bounding box center [575, 470] width 17 height 64
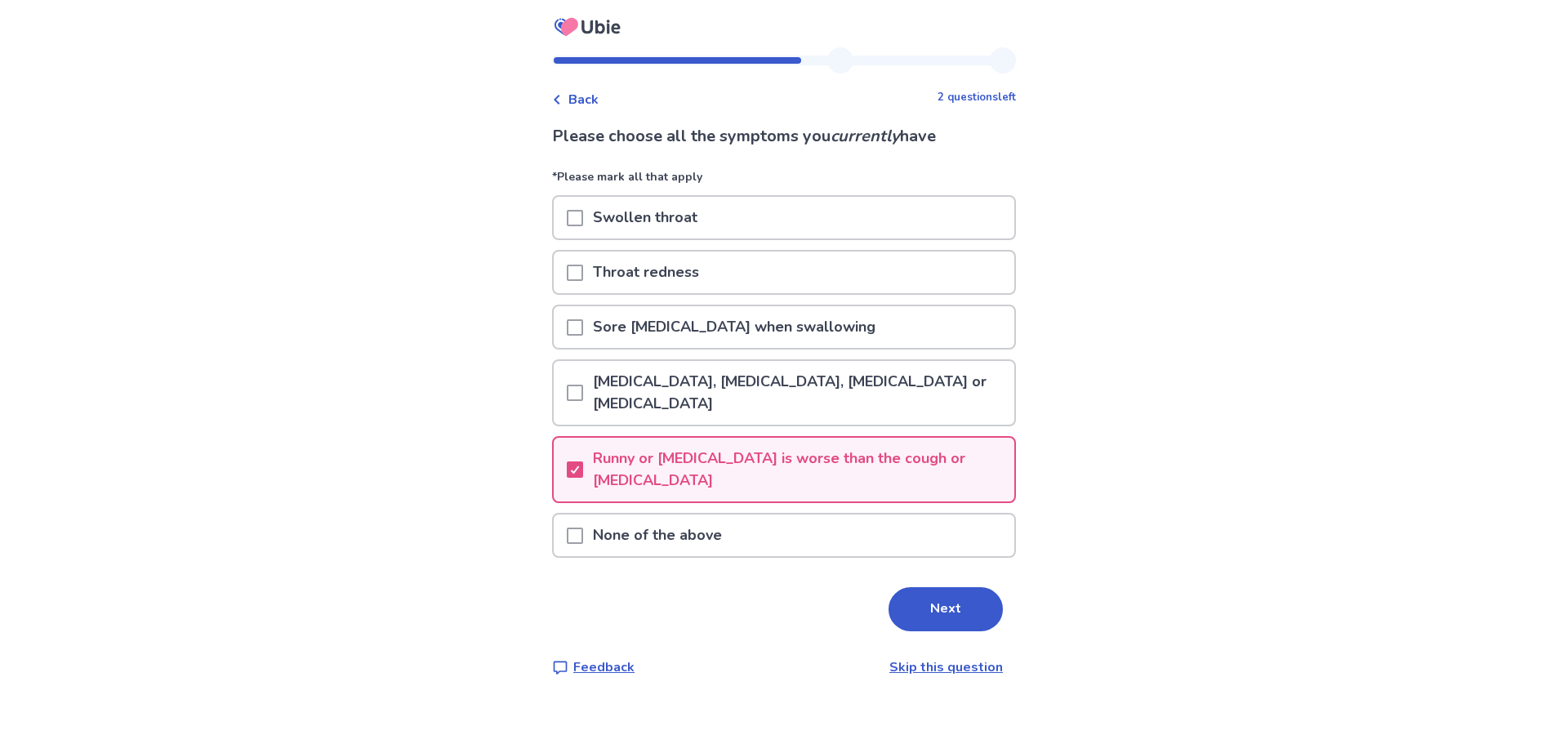
click at [571, 327] on div "Sore throat with pain when swallowing" at bounding box center [784, 327] width 460 height 42
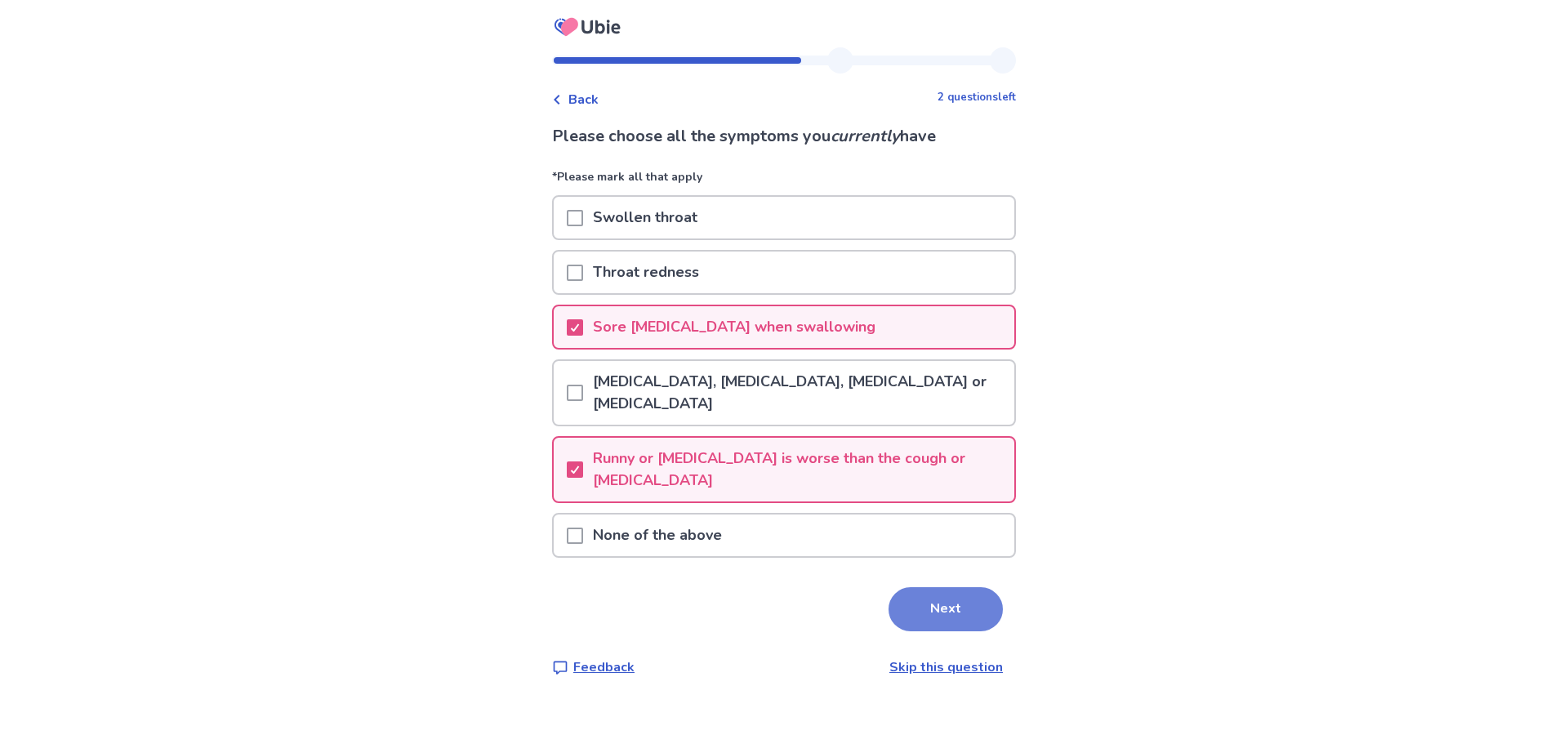
click at [925, 605] on button "Next" at bounding box center [945, 610] width 114 height 44
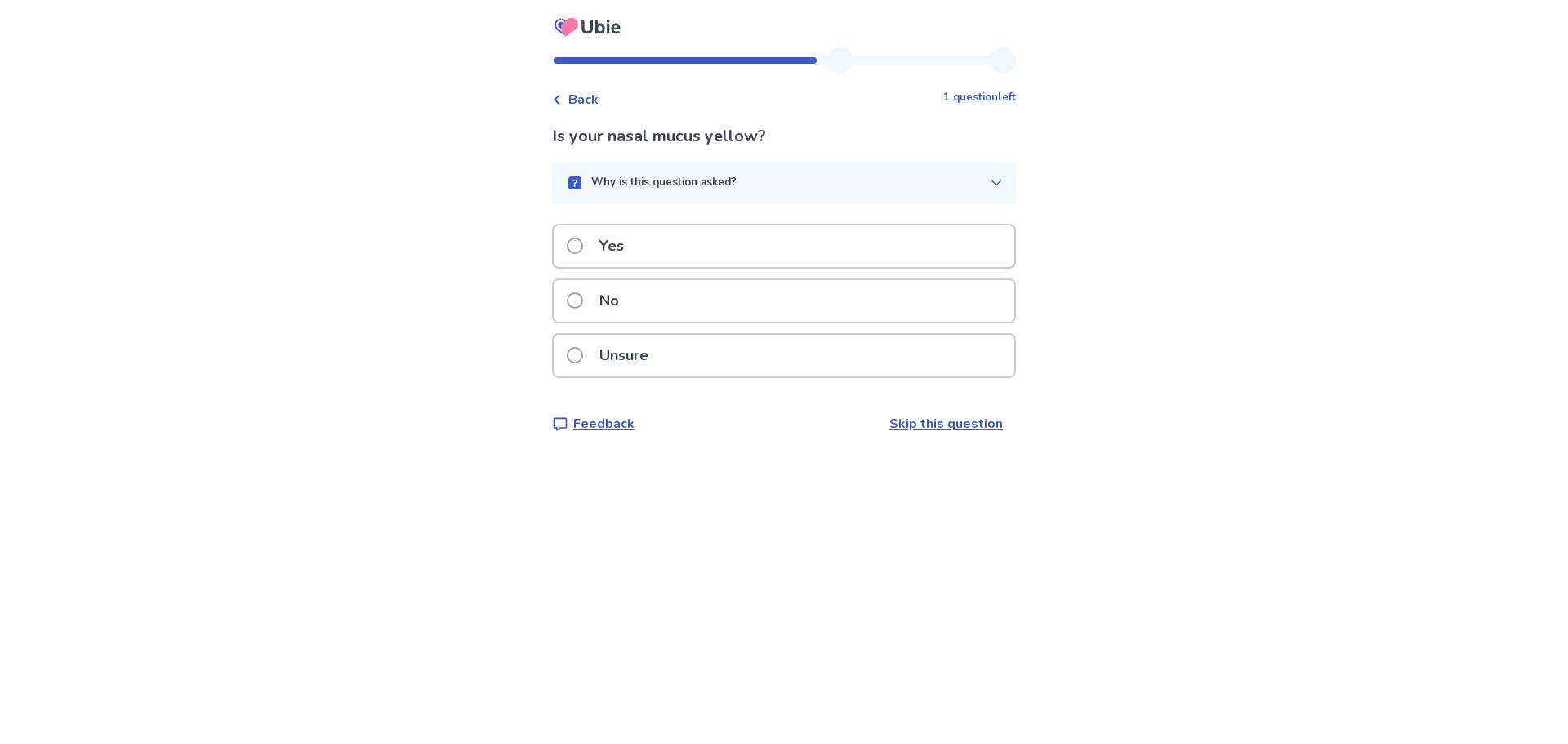
click at [579, 301] on span at bounding box center [575, 301] width 17 height 17
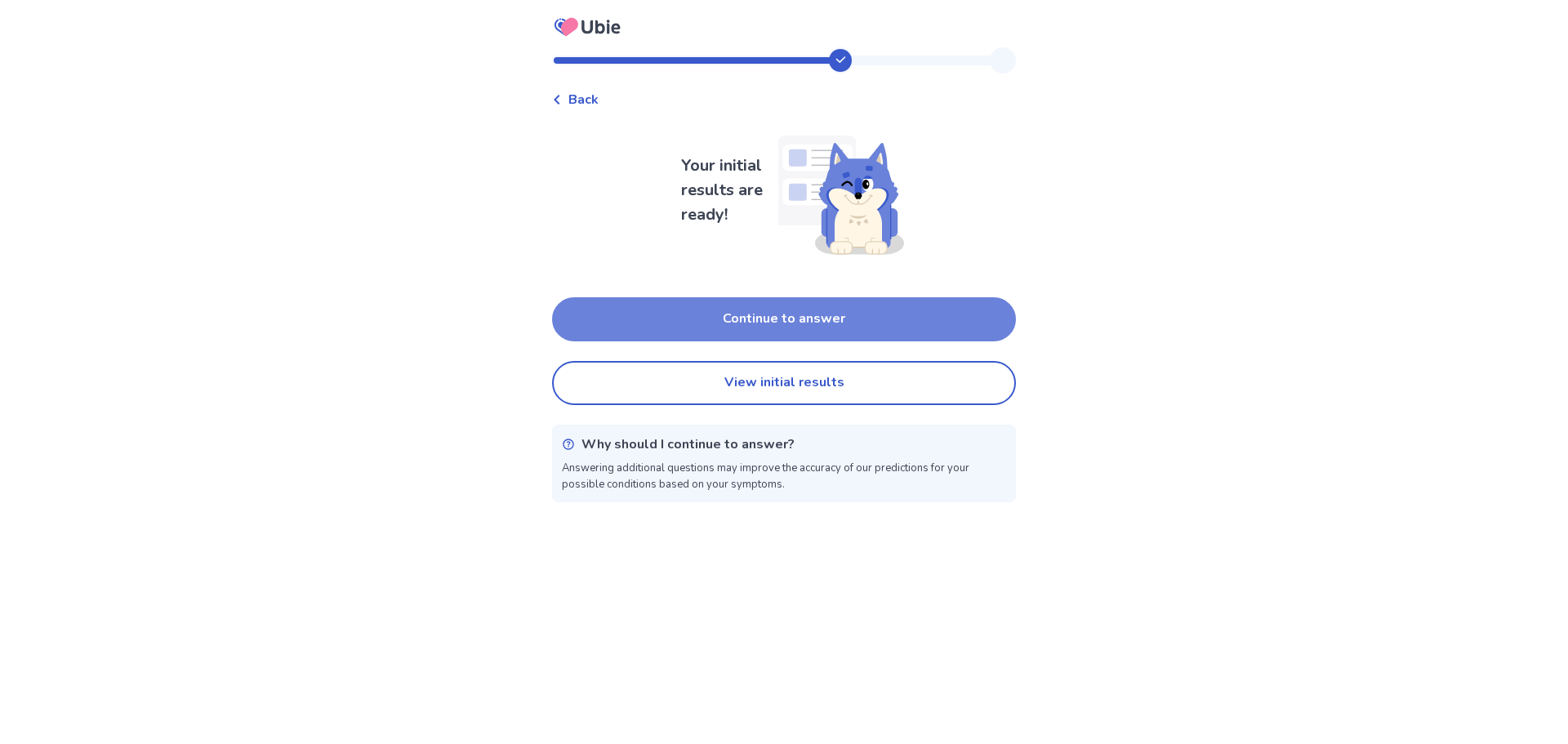
click at [835, 307] on button "Continue to answer" at bounding box center [784, 320] width 464 height 44
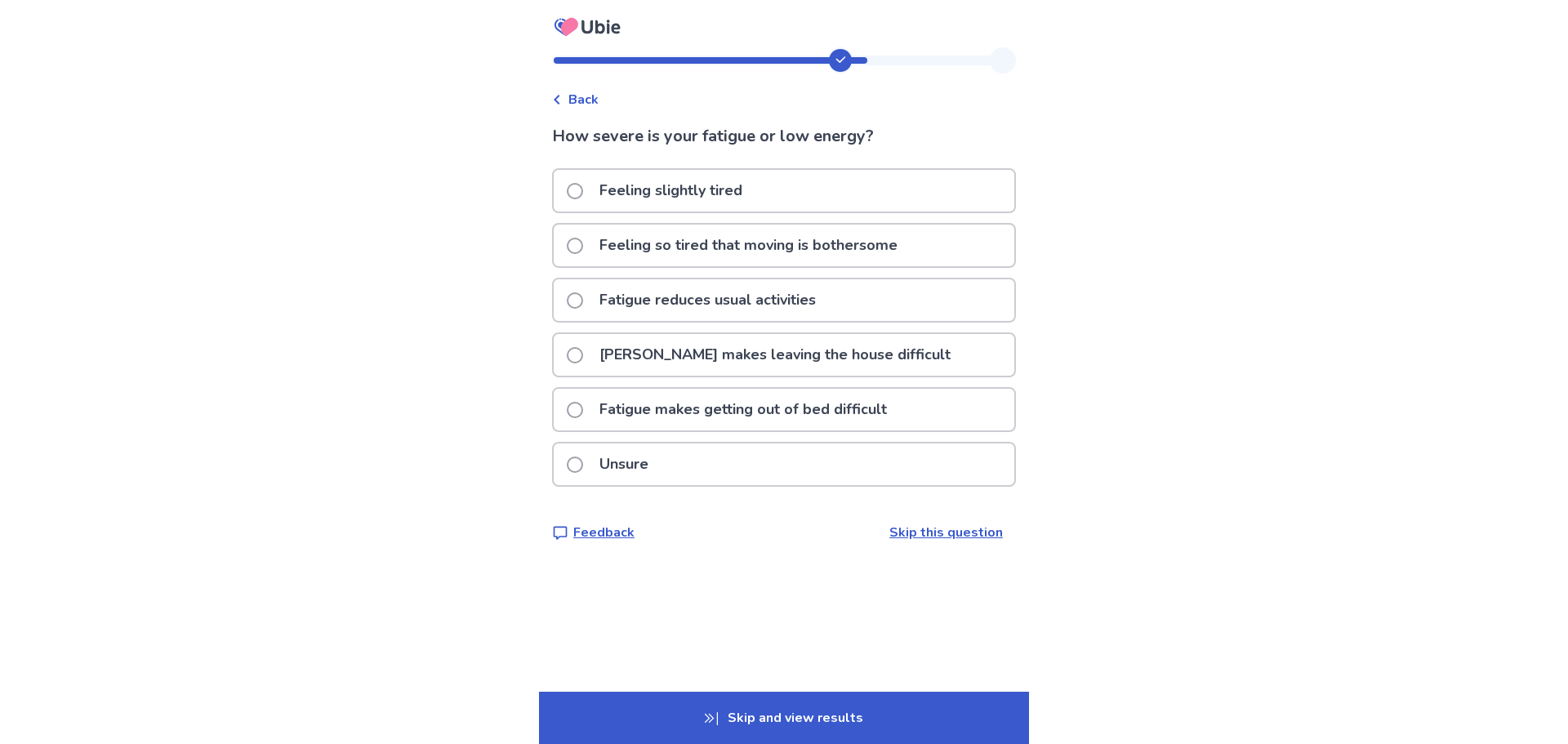
click at [706, 190] on p "Feeling slightly tired" at bounding box center [671, 190] width 162 height 42
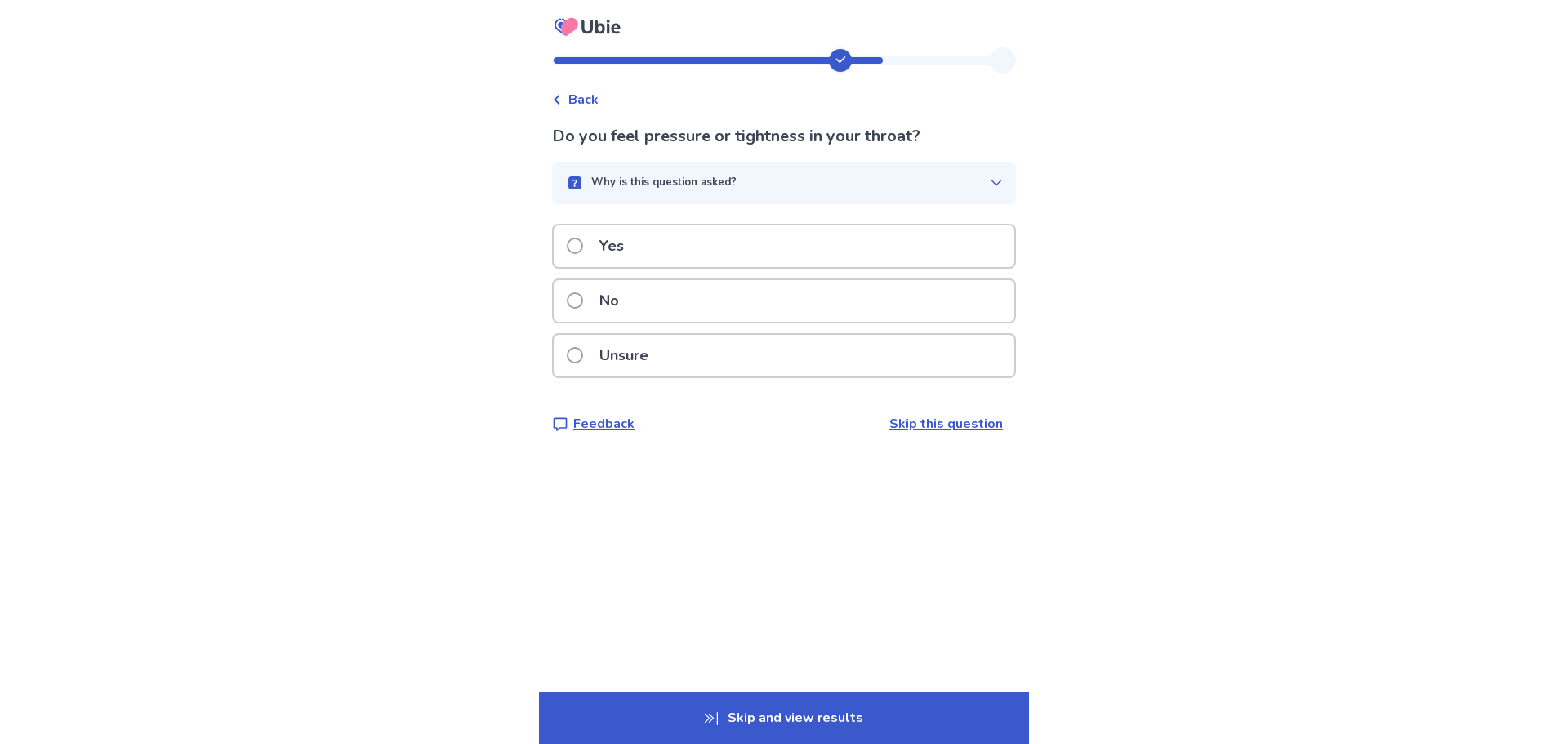
click at [646, 246] on div "Yes" at bounding box center [784, 246] width 460 height 42
click at [786, 250] on div "Yes" at bounding box center [784, 246] width 460 height 42
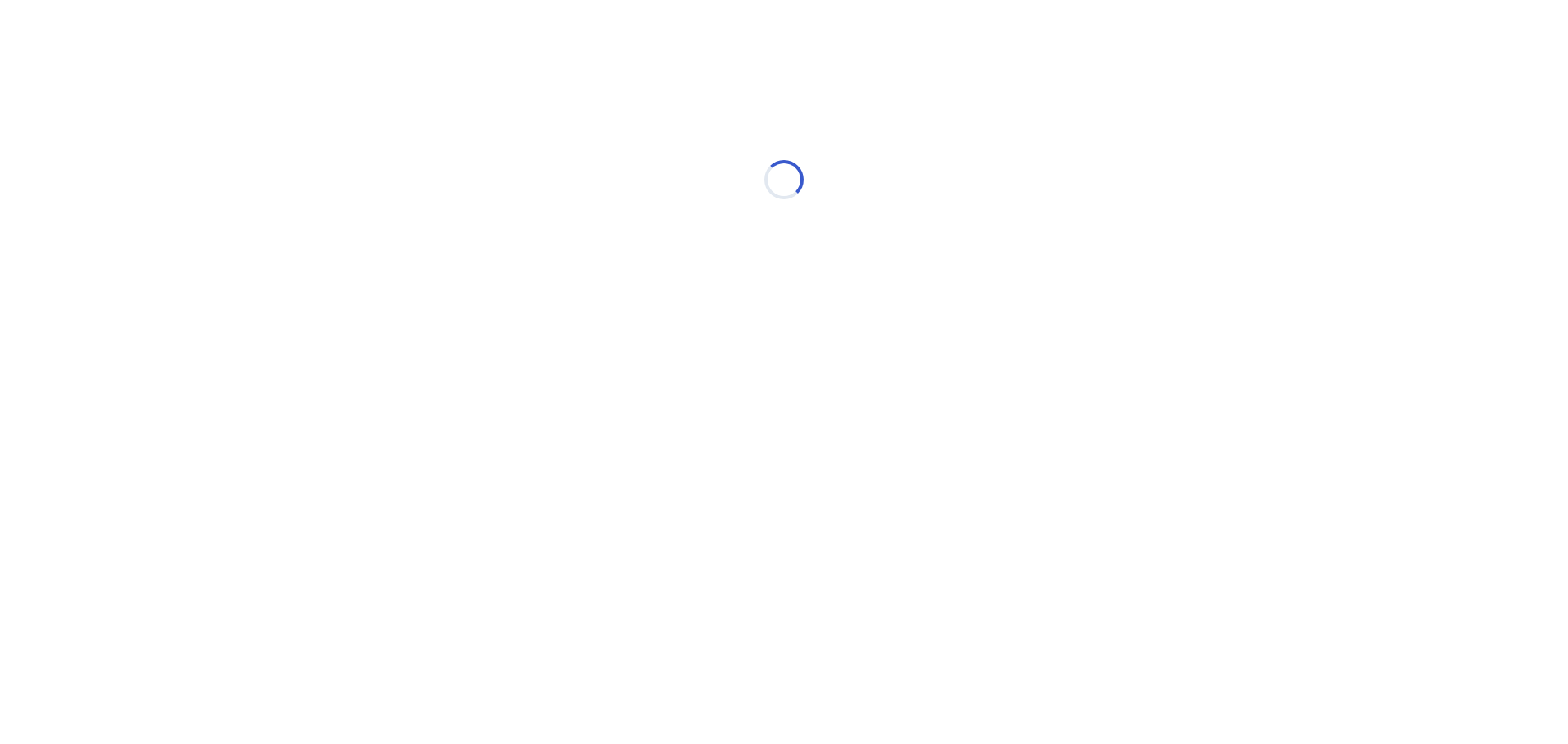
select select "*"
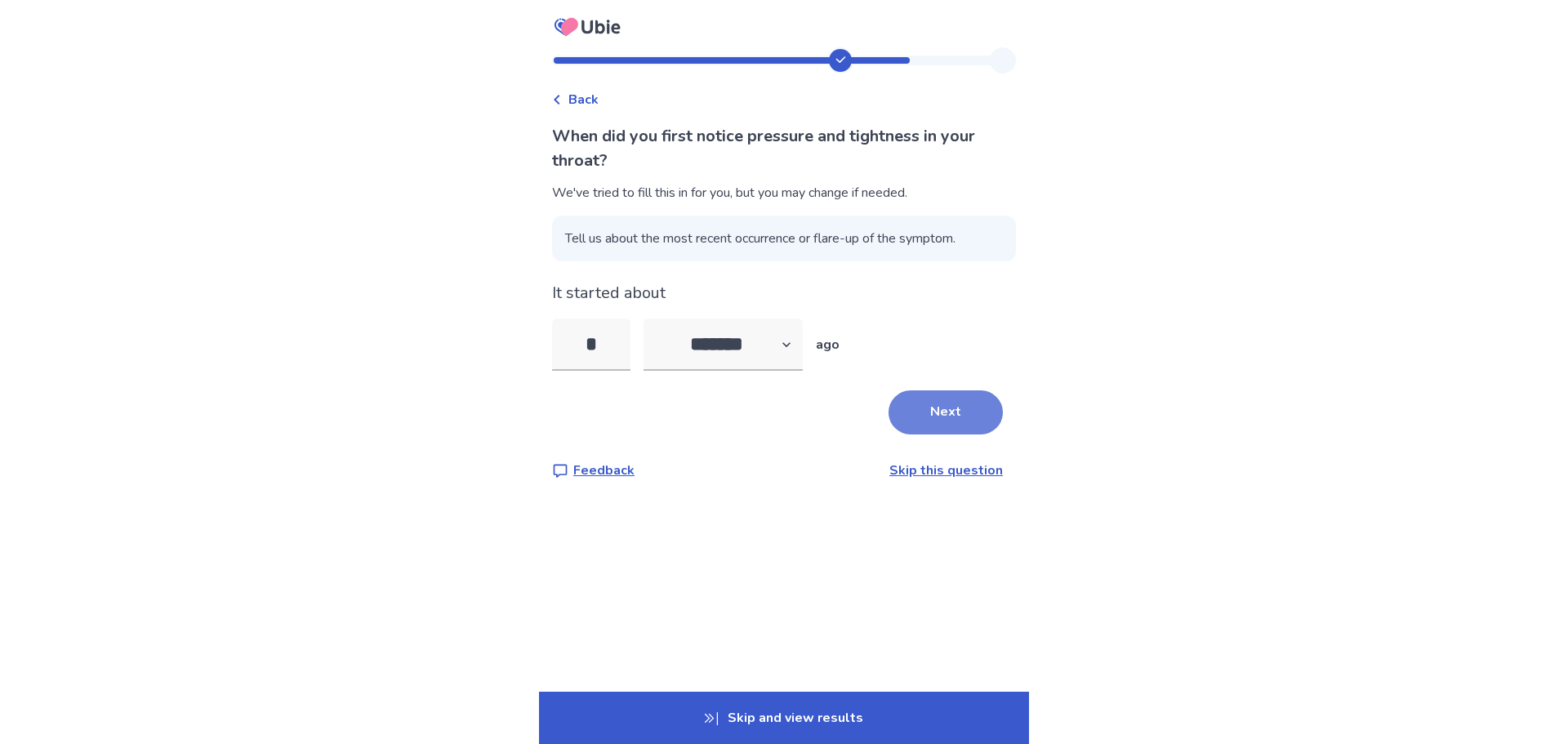
click at [909, 414] on button "Next" at bounding box center [945, 413] width 114 height 44
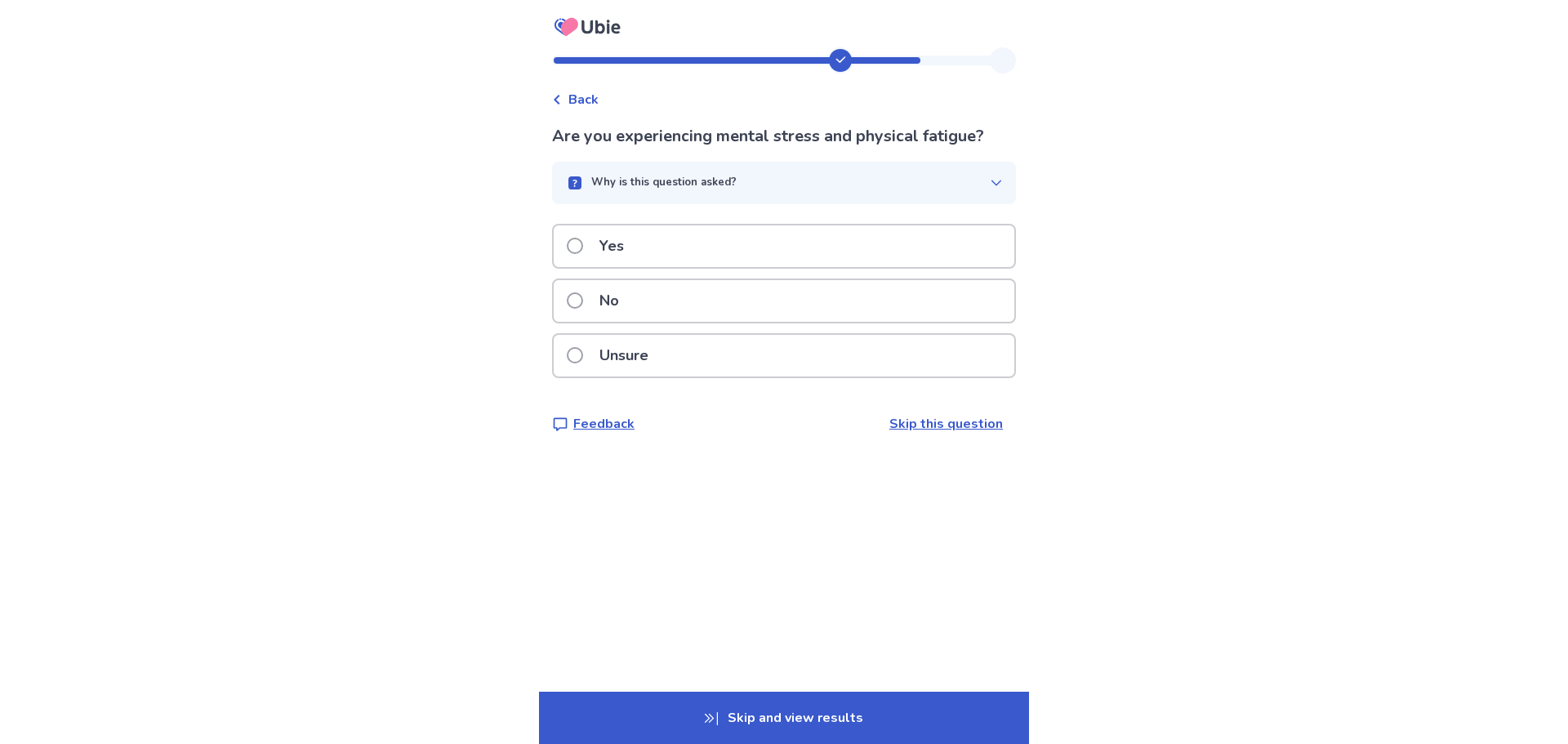
click at [706, 242] on div "Yes" at bounding box center [784, 246] width 460 height 42
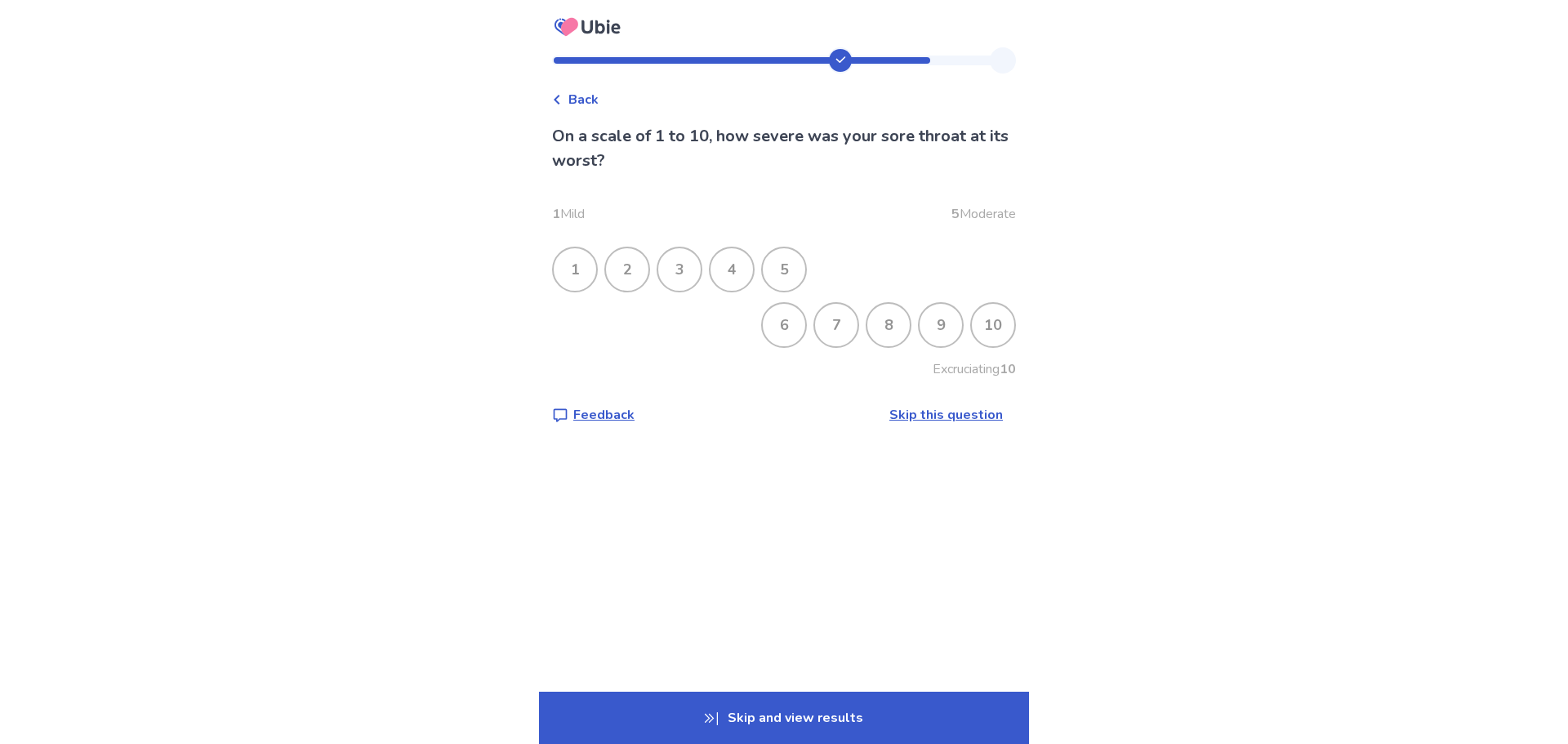
click at [694, 265] on div "3" at bounding box center [680, 270] width 43 height 43
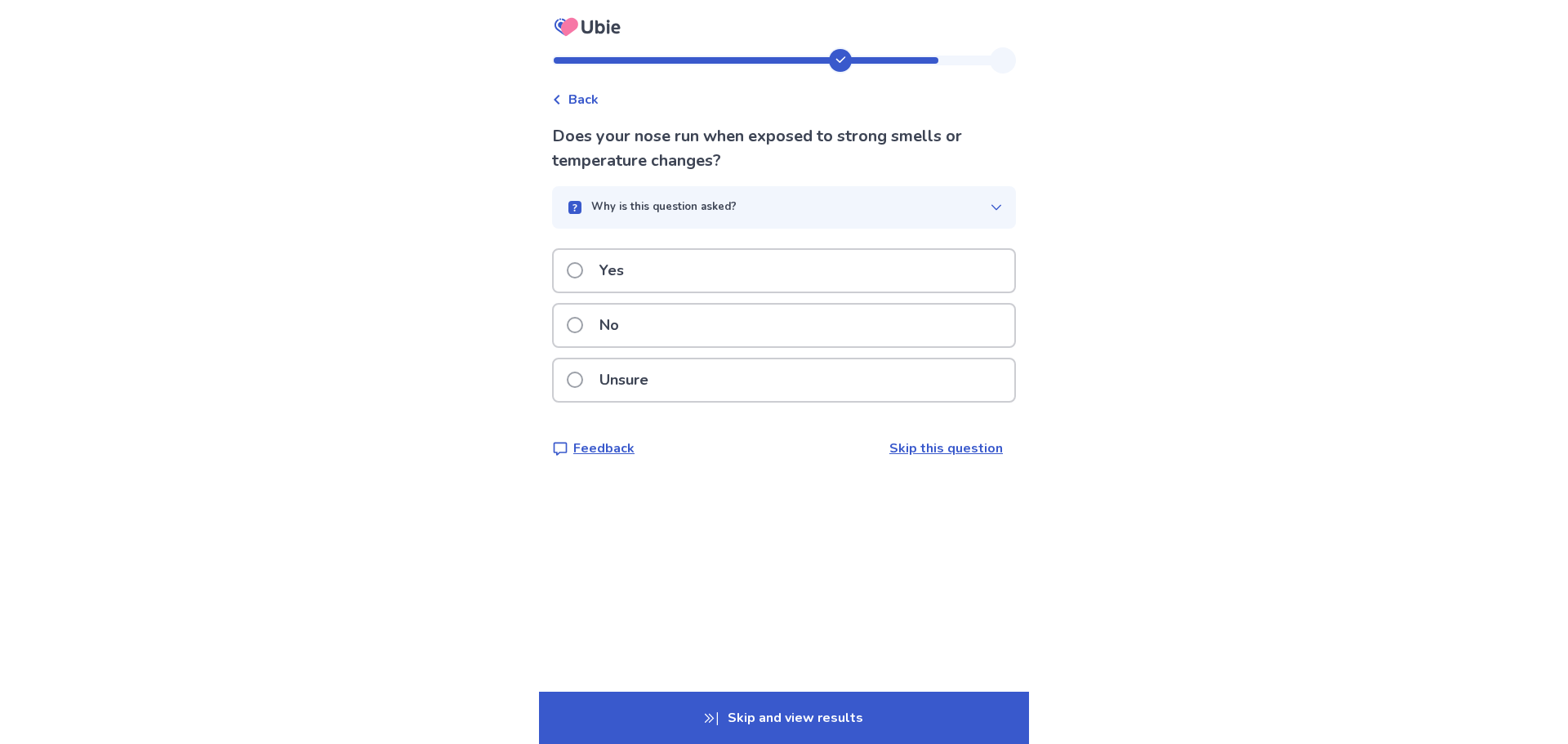
click at [659, 381] on p "Unsure" at bounding box center [624, 380] width 69 height 42
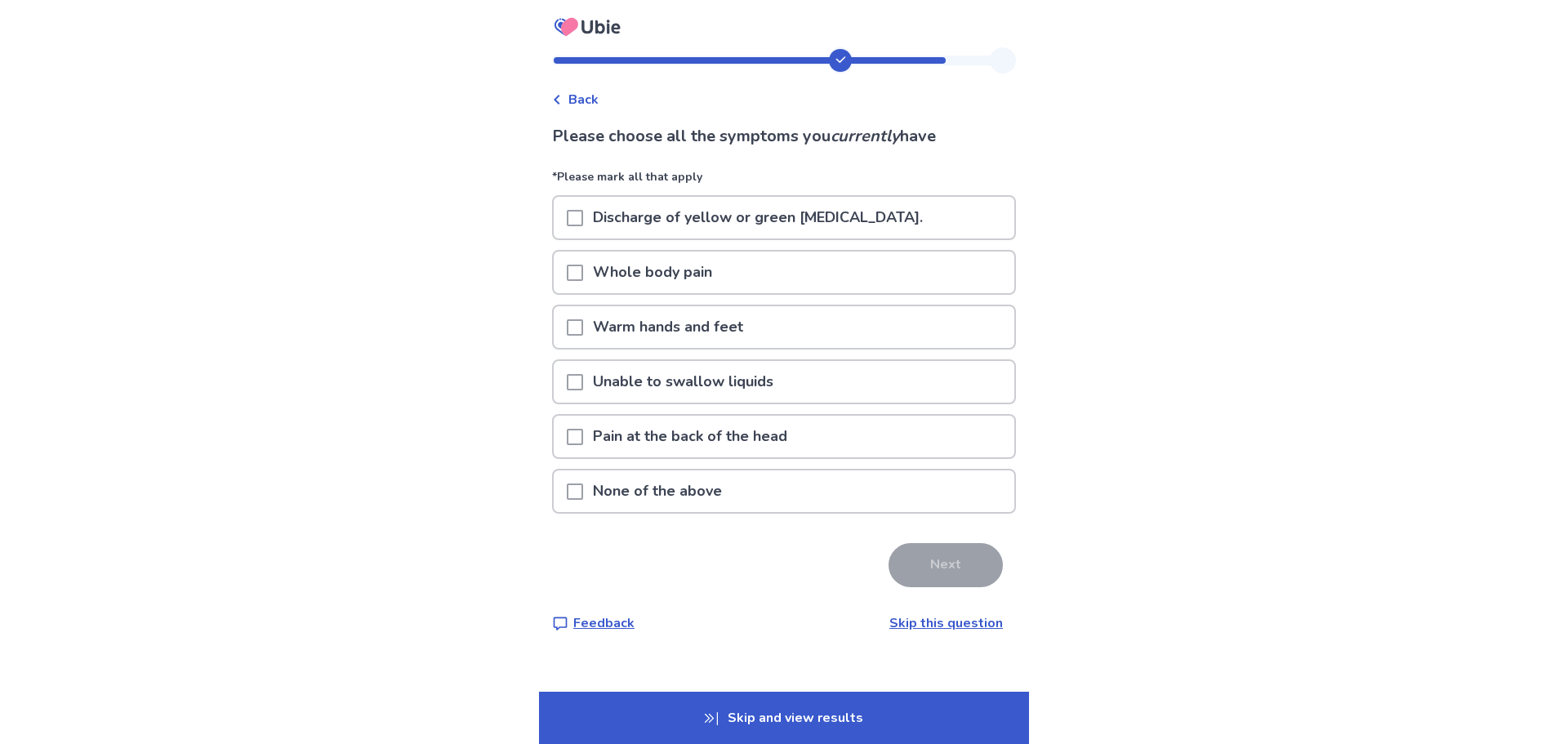
click at [575, 486] on div "None of the above" at bounding box center [784, 491] width 460 height 42
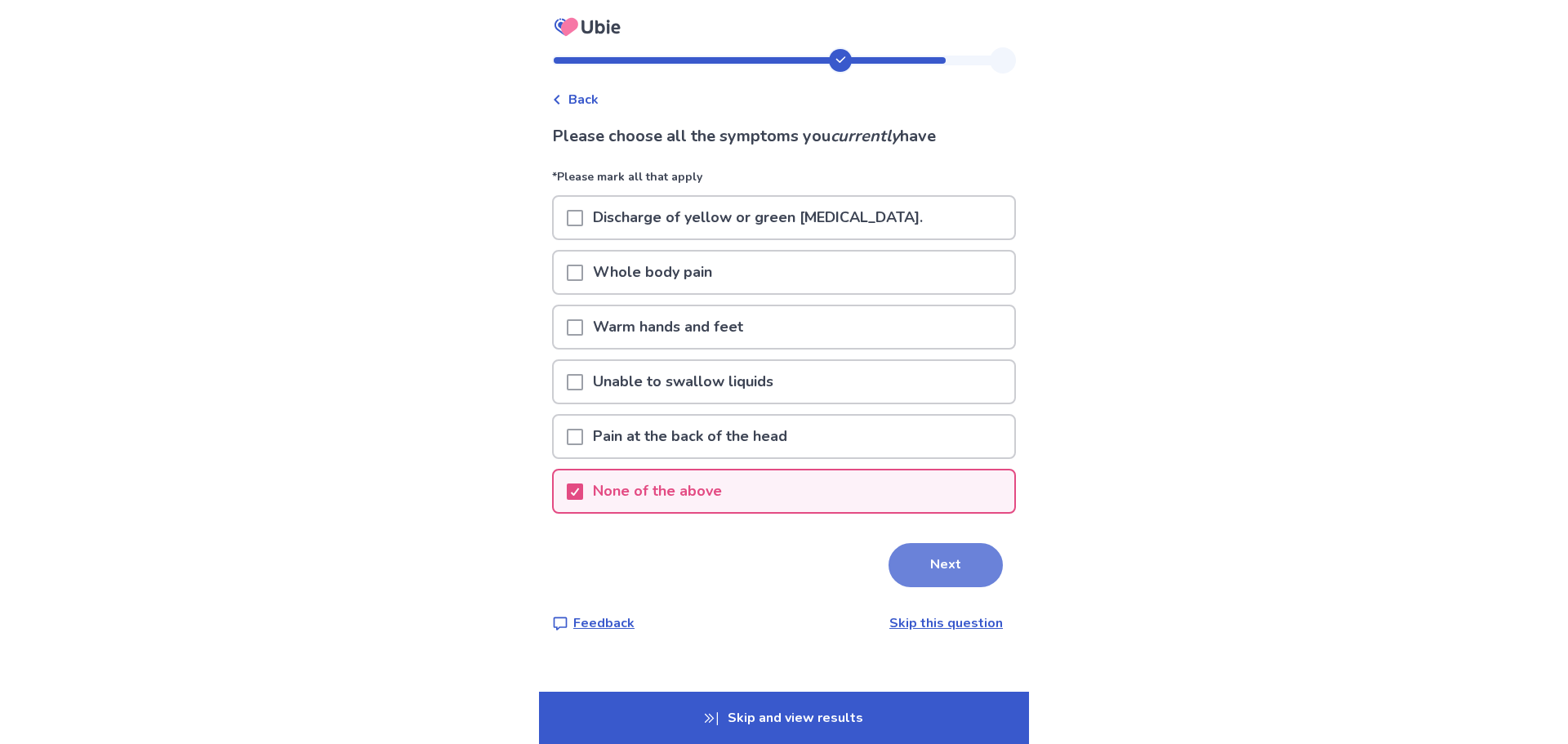
click at [904, 557] on button "Next" at bounding box center [945, 565] width 114 height 44
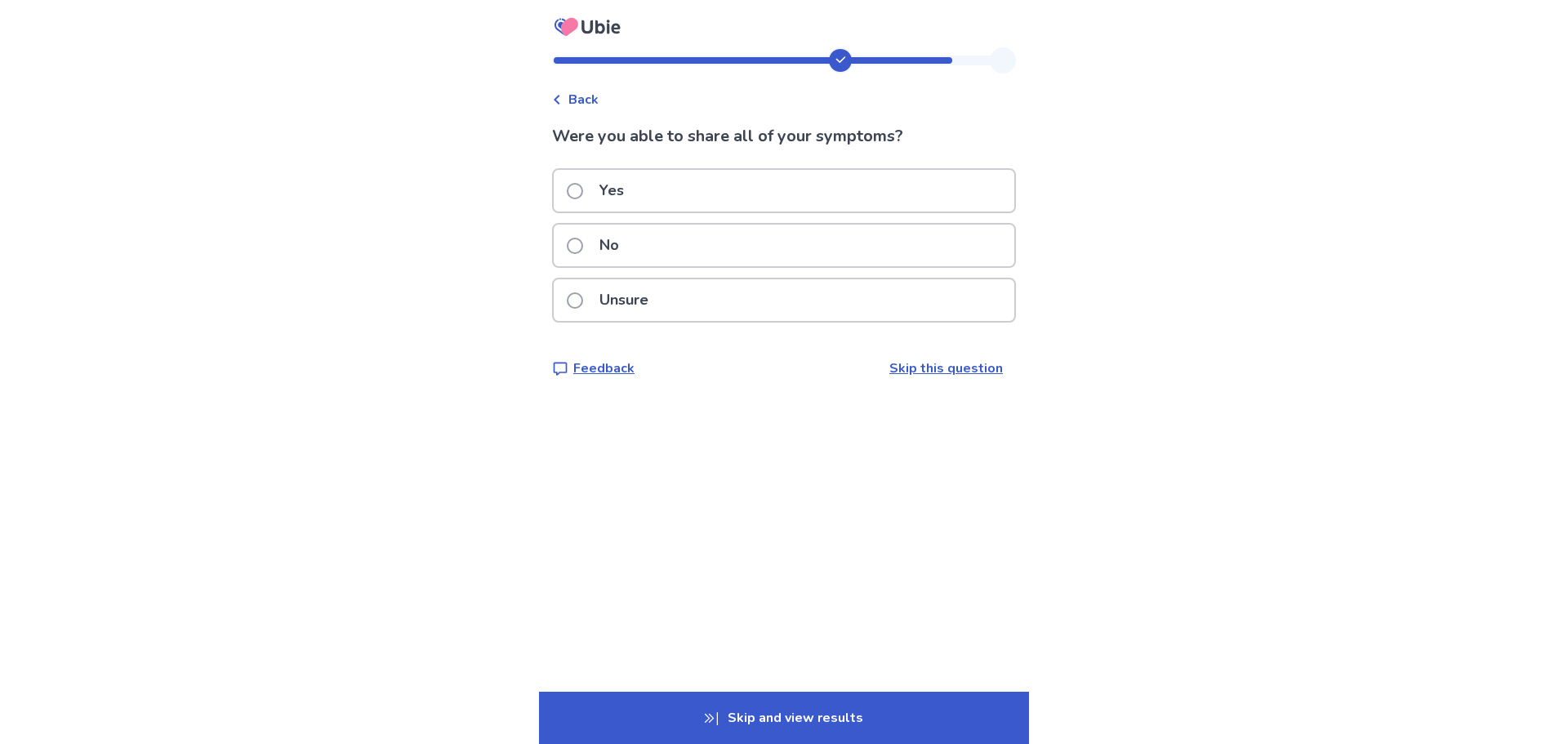
click at [622, 185] on p "Yes" at bounding box center [612, 190] width 44 height 42
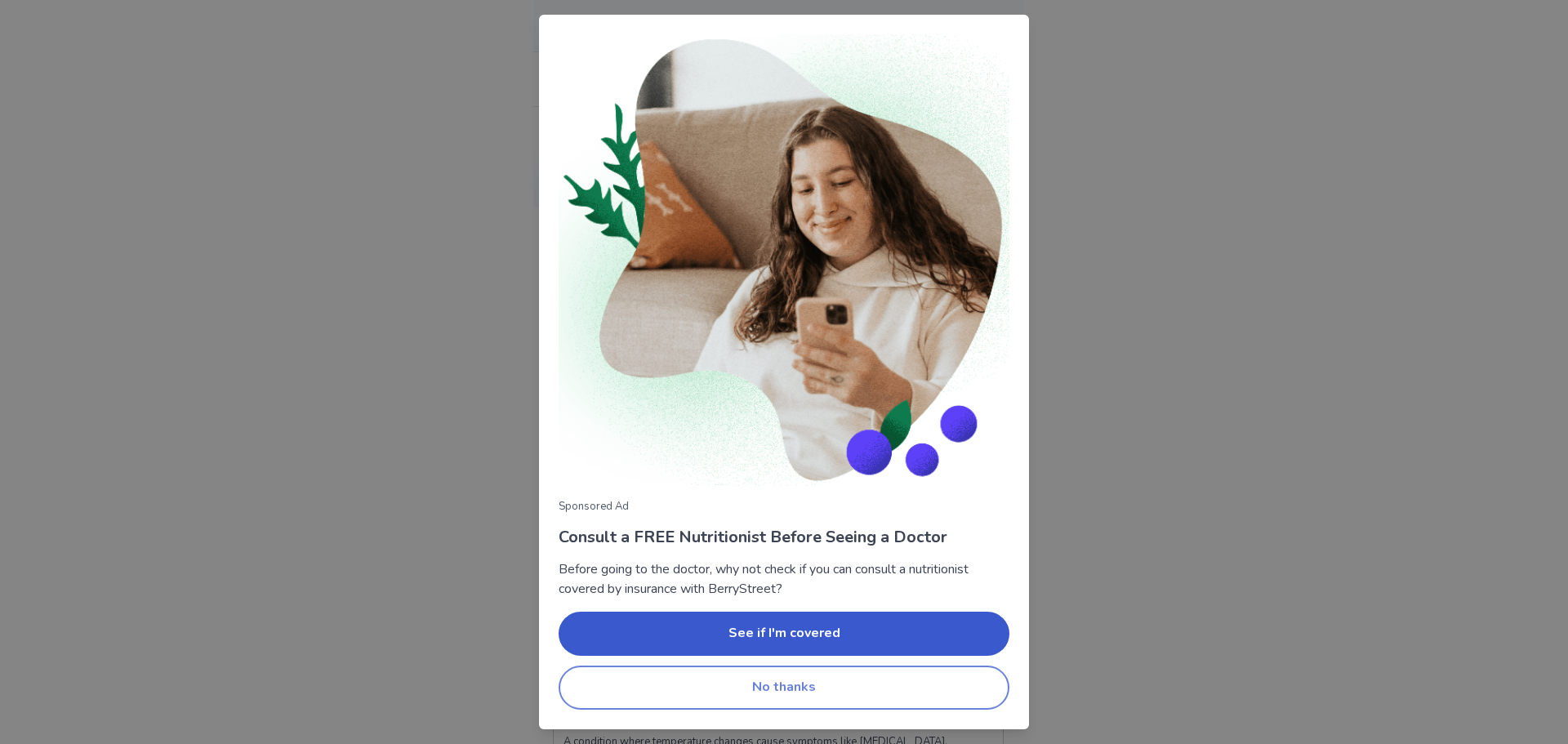
click at [798, 682] on button "No thanks" at bounding box center [784, 688] width 451 height 44
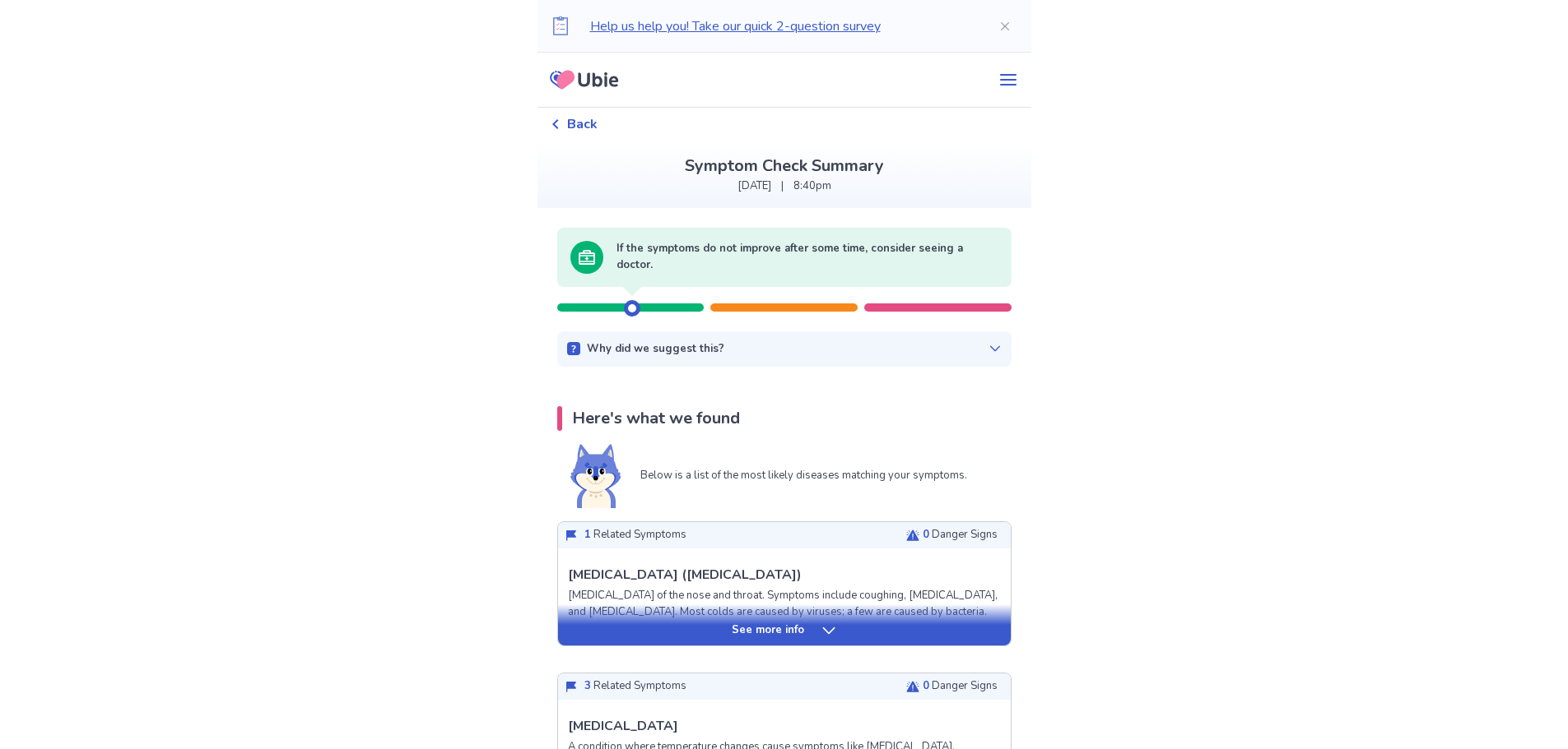
scroll to position [1, 0]
